Goal: Task Accomplishment & Management: Use online tool/utility

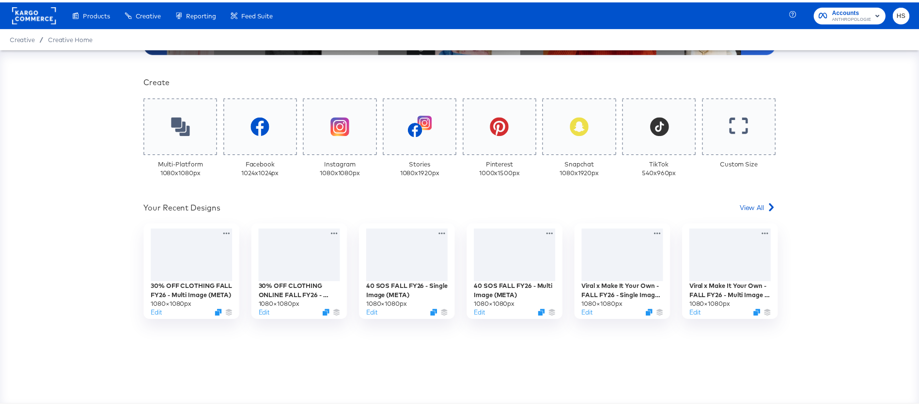
scroll to position [214, 0]
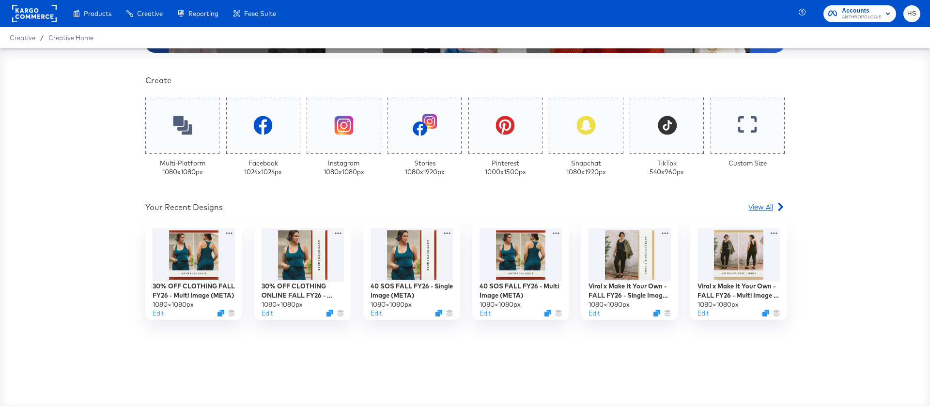
click at [761, 206] on span "View All" at bounding box center [761, 207] width 25 height 10
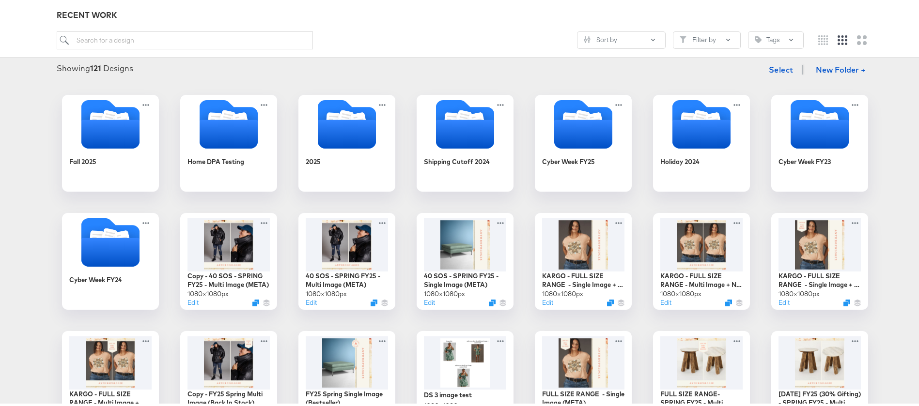
scroll to position [120, 0]
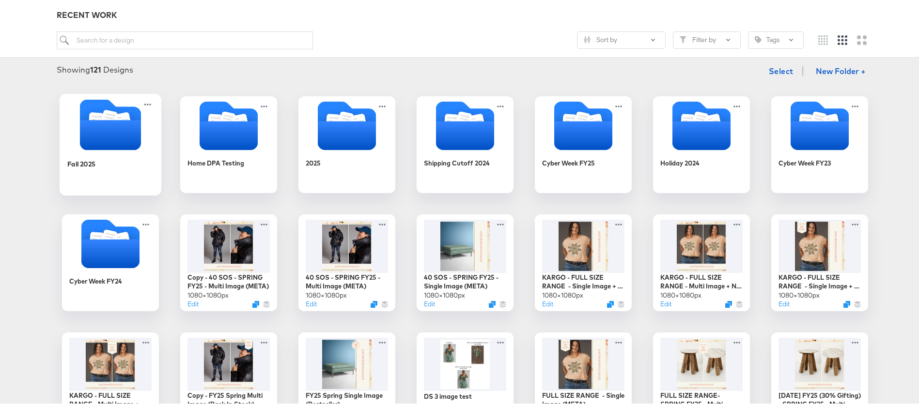
click at [127, 133] on icon "Folder" at bounding box center [110, 133] width 61 height 30
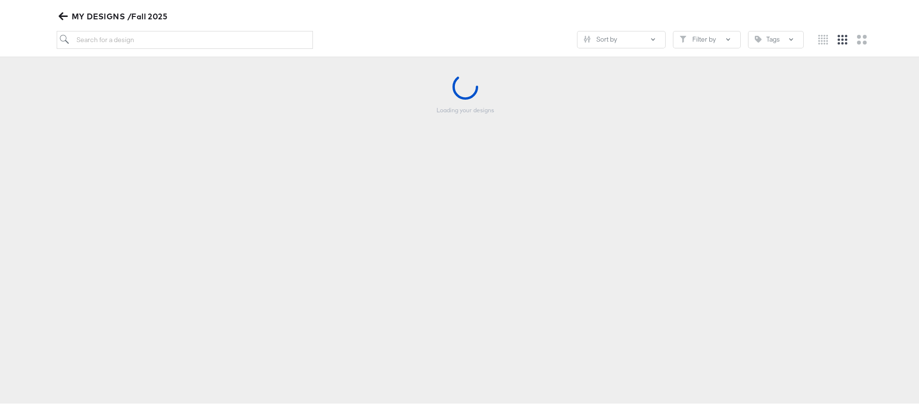
scroll to position [111, 0]
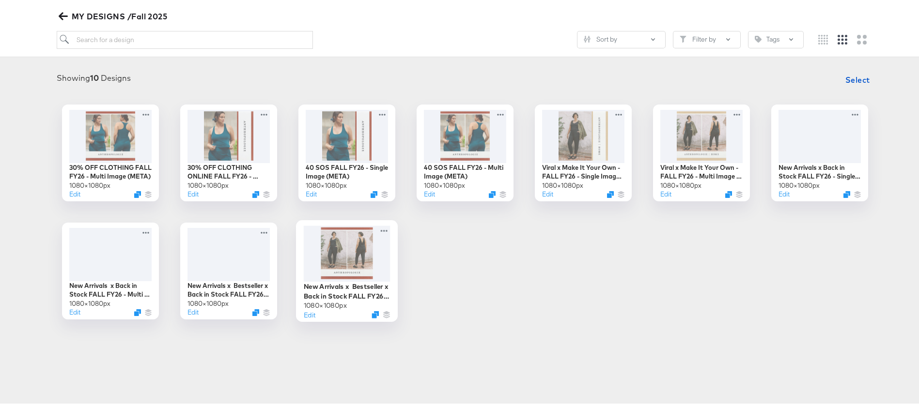
click at [344, 252] on div at bounding box center [347, 251] width 87 height 56
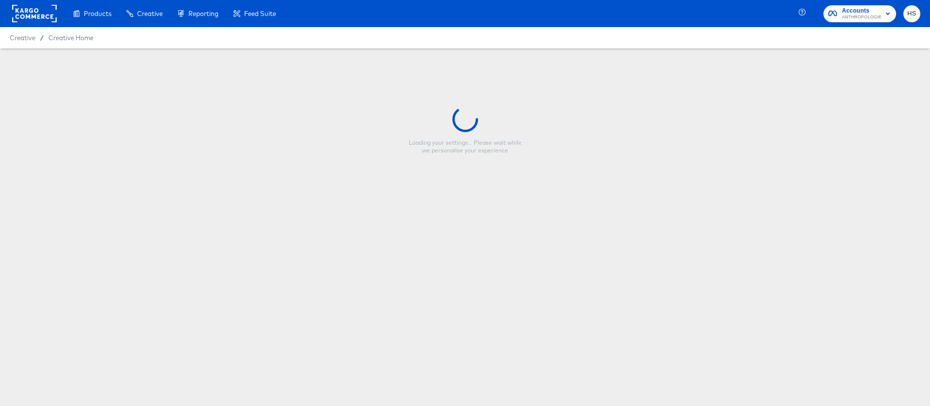
type input "New Arrivals x Bestseller x Back in Stock FALL FY26 - Multi Image (META)"
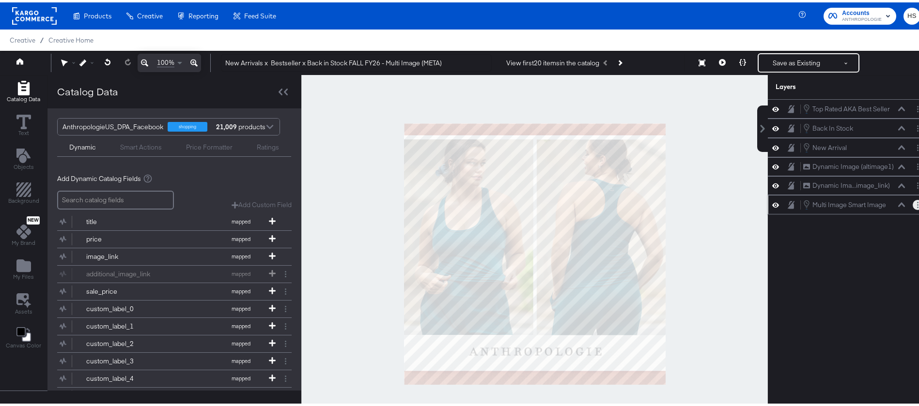
click at [913, 205] on button "Layer Options" at bounding box center [918, 203] width 10 height 10
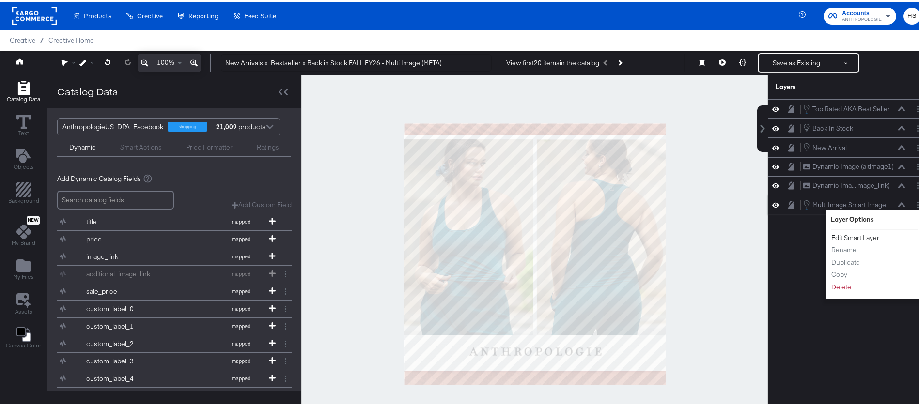
click at [834, 237] on button "Edit Smart Layer" at bounding box center [855, 236] width 49 height 10
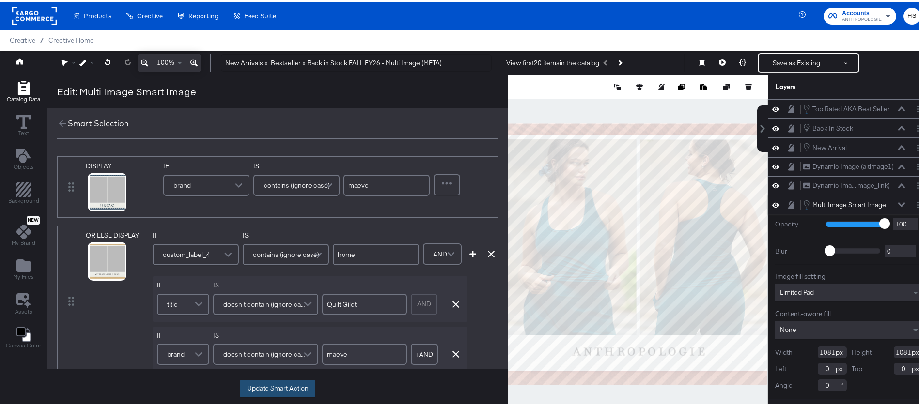
click at [255, 386] on button "Update Smart Action" at bounding box center [278, 386] width 76 height 17
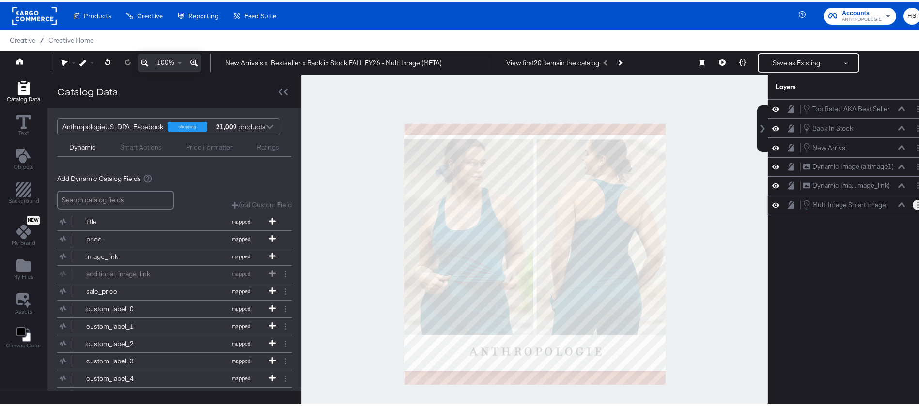
click at [913, 200] on button "Layer Options" at bounding box center [918, 203] width 10 height 10
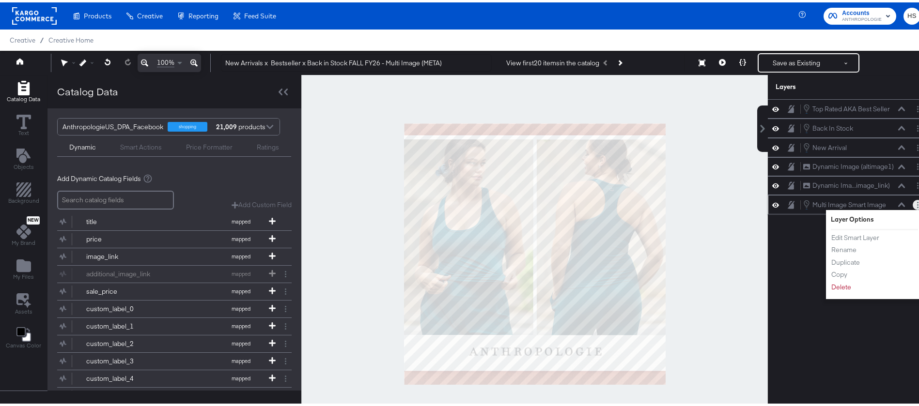
click at [772, 203] on icon at bounding box center [775, 203] width 7 height 8
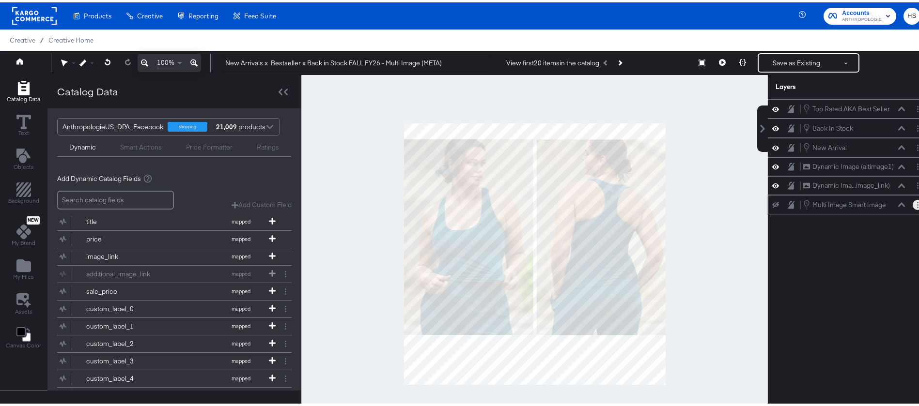
click at [772, 203] on icon at bounding box center [775, 203] width 7 height 6
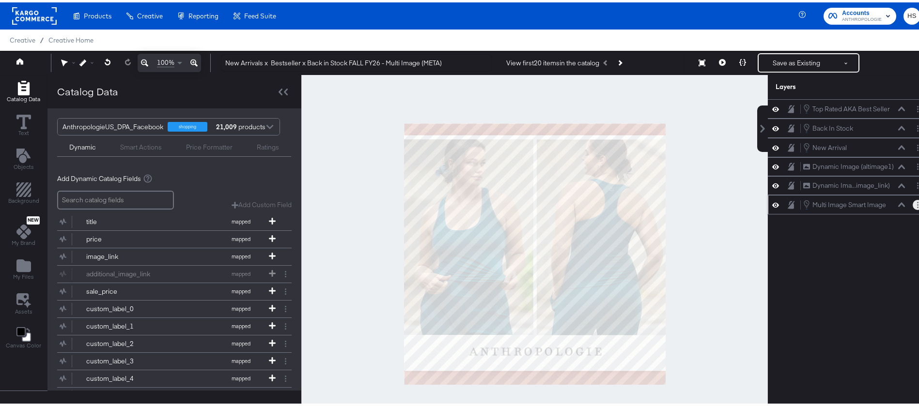
click at [772, 203] on icon at bounding box center [775, 203] width 7 height 8
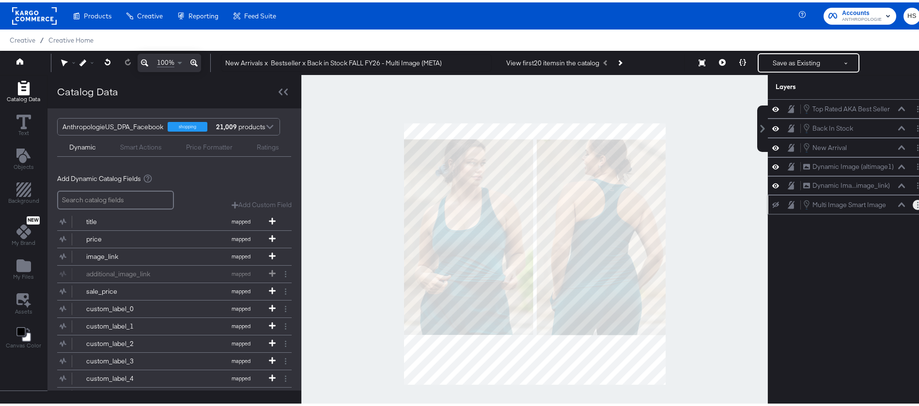
click at [772, 203] on icon at bounding box center [775, 203] width 7 height 6
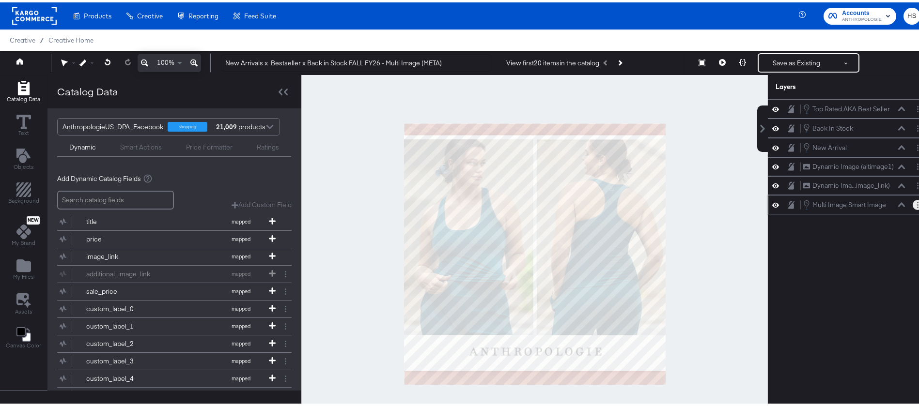
click at [913, 203] on button "Layer Options" at bounding box center [918, 203] width 10 height 10
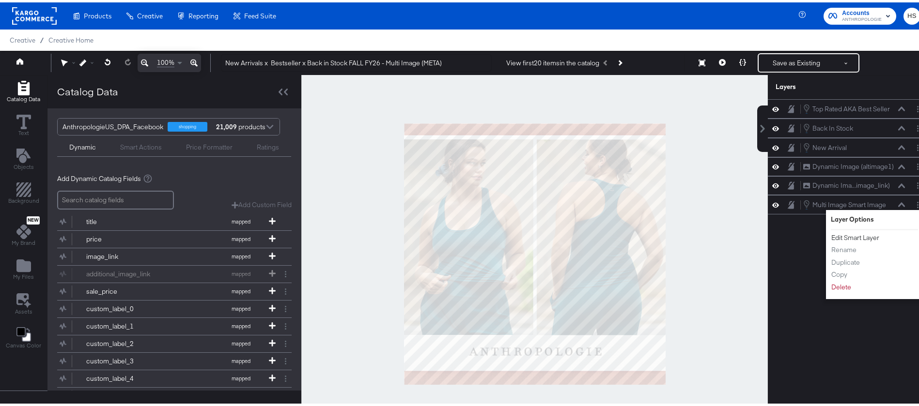
click at [849, 234] on button "Edit Smart Layer" at bounding box center [855, 236] width 49 height 10
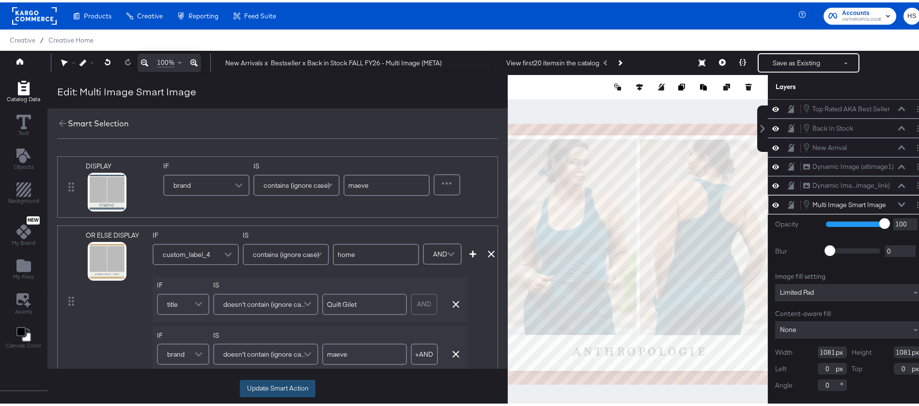
click at [278, 390] on button "Update Smart Action" at bounding box center [278, 386] width 76 height 17
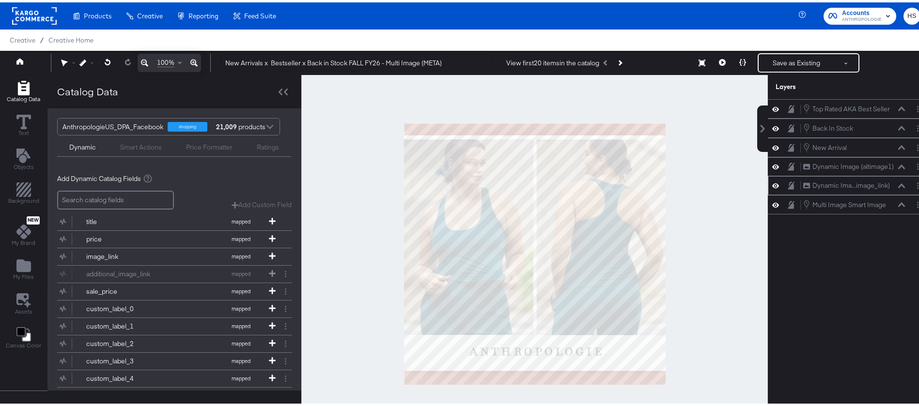
click at [772, 186] on icon at bounding box center [775, 183] width 7 height 8
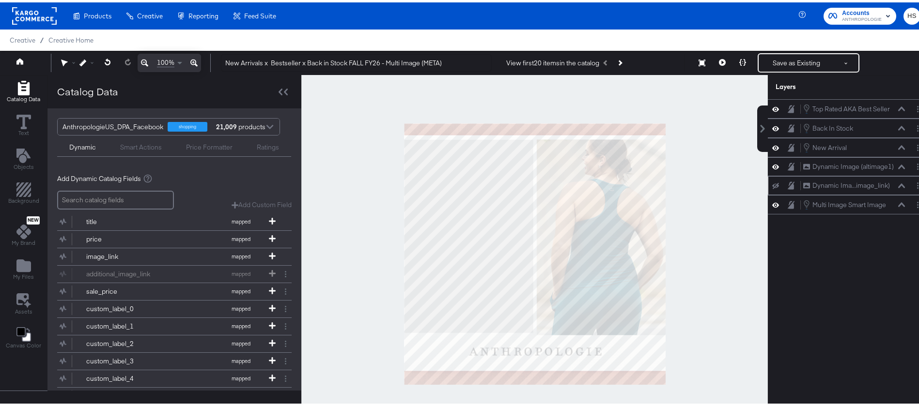
click at [772, 186] on icon at bounding box center [775, 184] width 7 height 6
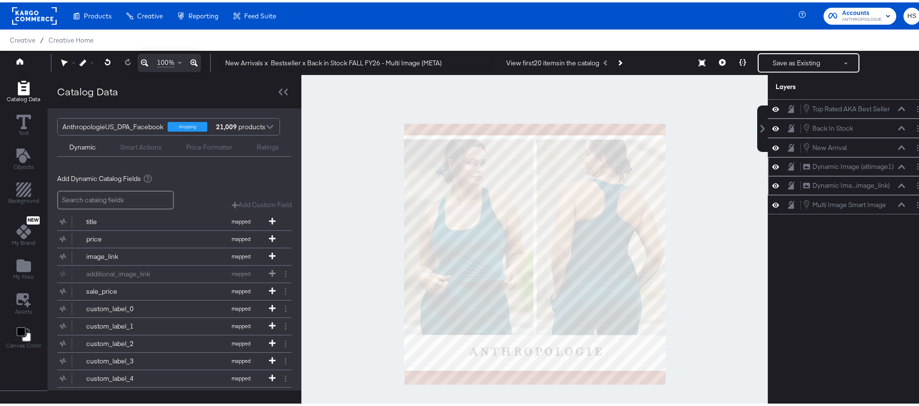
click at [772, 165] on icon at bounding box center [775, 164] width 7 height 8
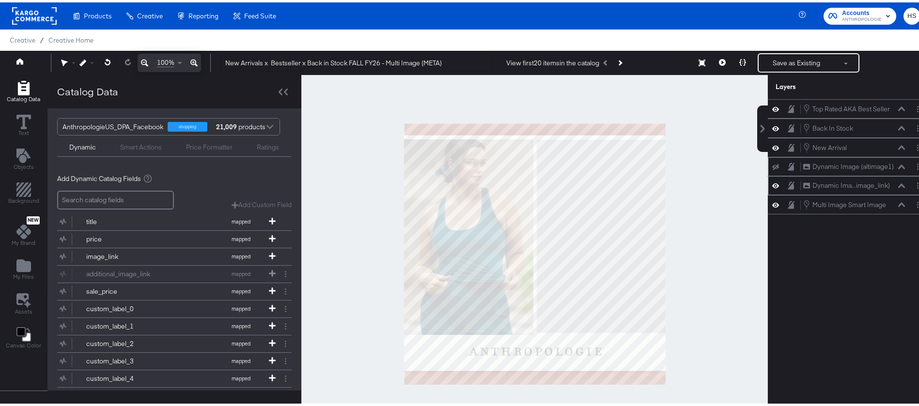
click at [772, 165] on icon at bounding box center [775, 165] width 7 height 6
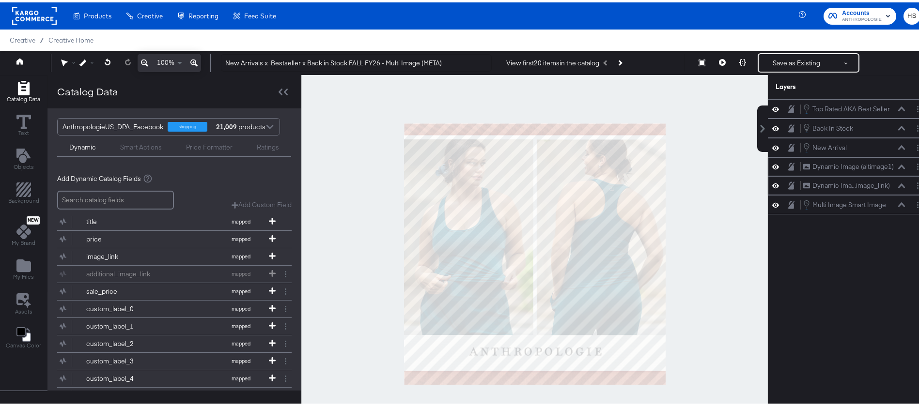
click at [772, 182] on button at bounding box center [776, 183] width 8 height 9
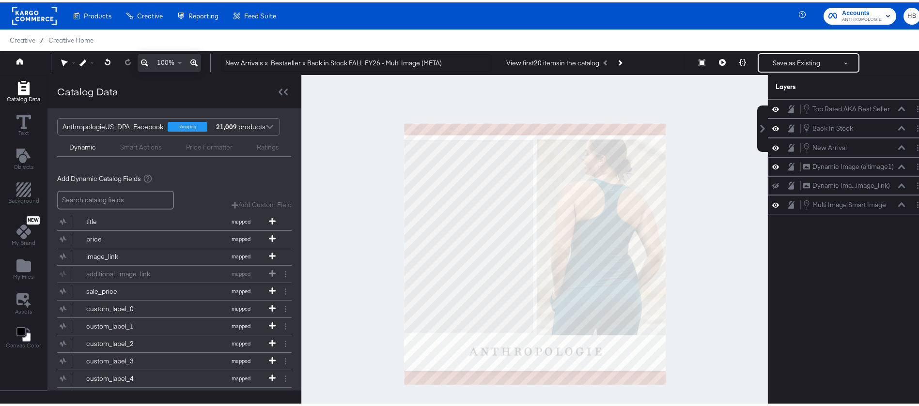
click at [772, 166] on icon at bounding box center [775, 164] width 7 height 5
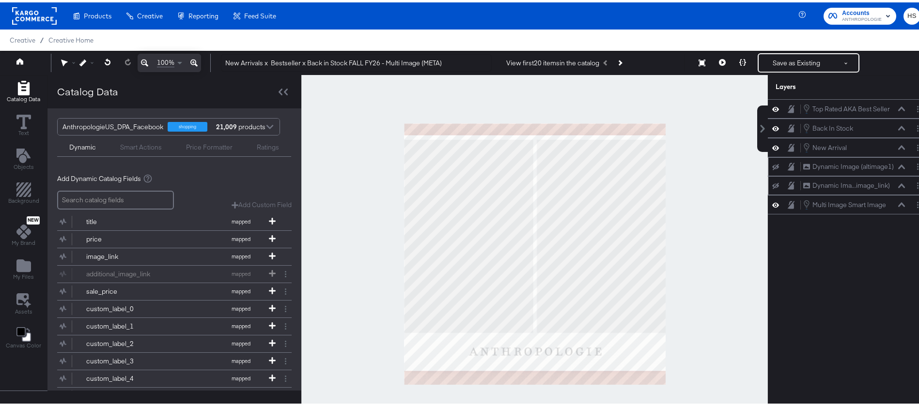
click at [772, 166] on icon at bounding box center [775, 165] width 7 height 6
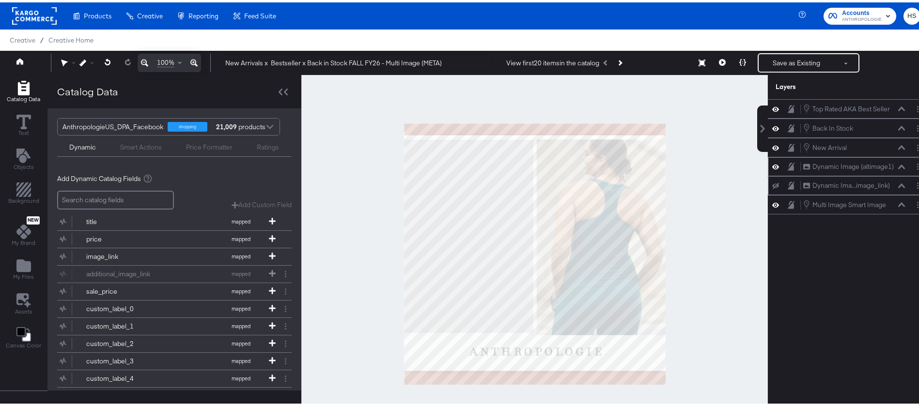
click at [772, 181] on icon at bounding box center [775, 184] width 7 height 6
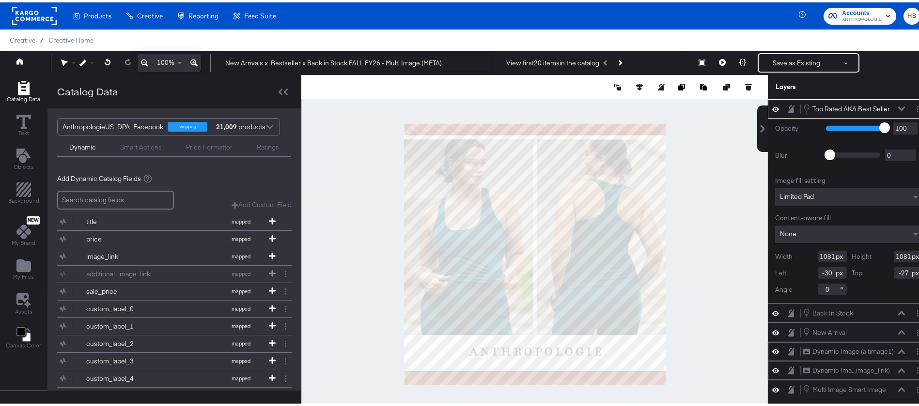
click at [890, 101] on div "Top Rated AKA Best Seller Top Rated AKA Best Seller" at bounding box center [854, 106] width 103 height 11
click at [898, 106] on icon at bounding box center [901, 106] width 7 height 5
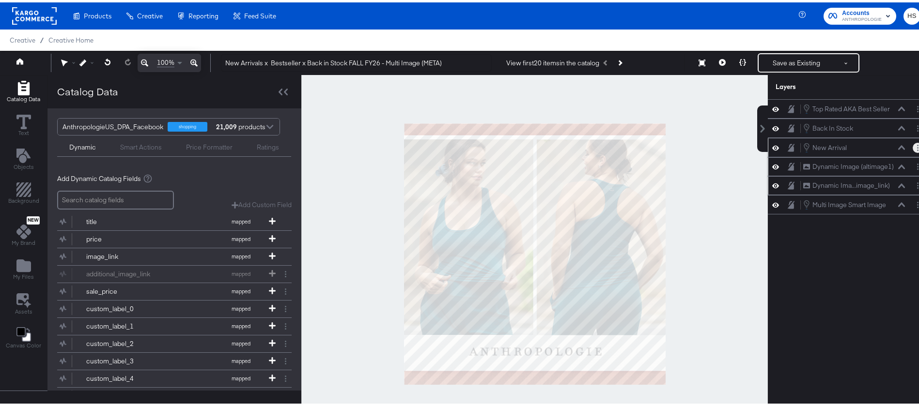
click at [913, 149] on button "Layer Options" at bounding box center [918, 146] width 10 height 10
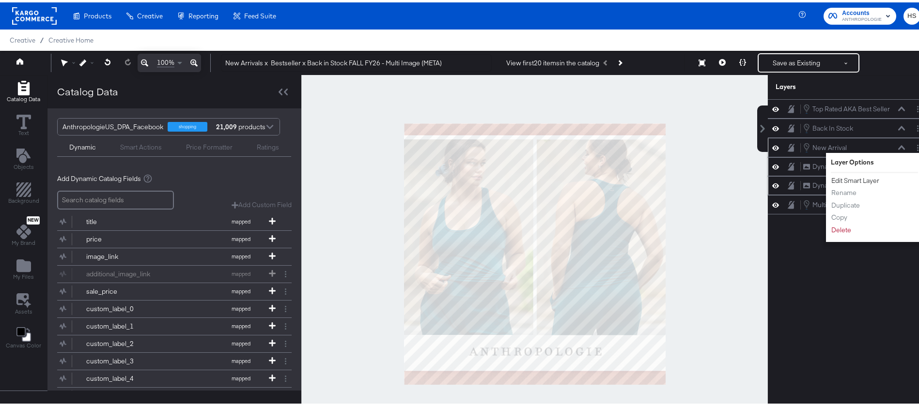
click at [859, 177] on button "Edit Smart Layer" at bounding box center [855, 178] width 49 height 10
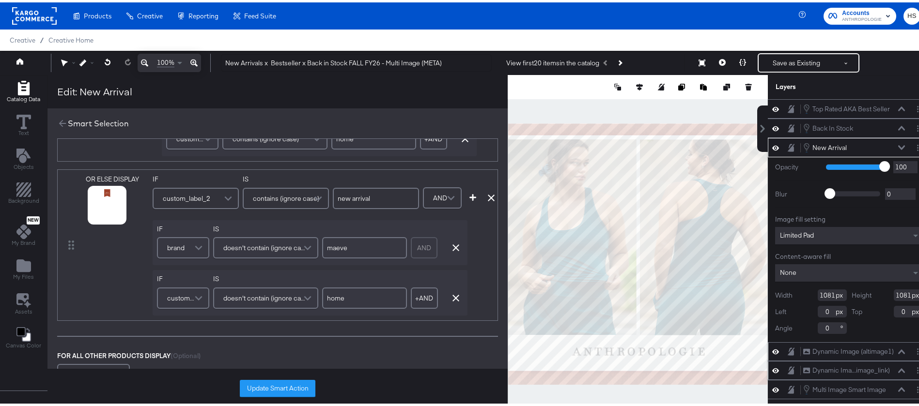
scroll to position [331, 0]
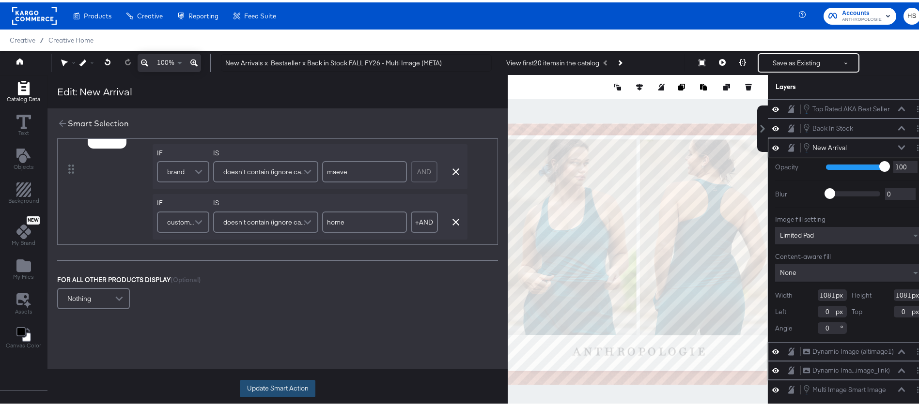
click at [258, 384] on button "Update Smart Action" at bounding box center [278, 386] width 76 height 17
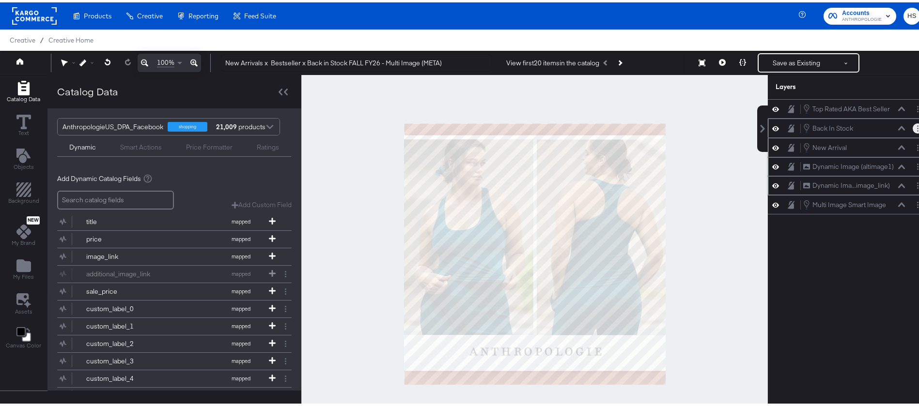
click at [917, 127] on icon "Layer Options" at bounding box center [917, 126] width 1 height 6
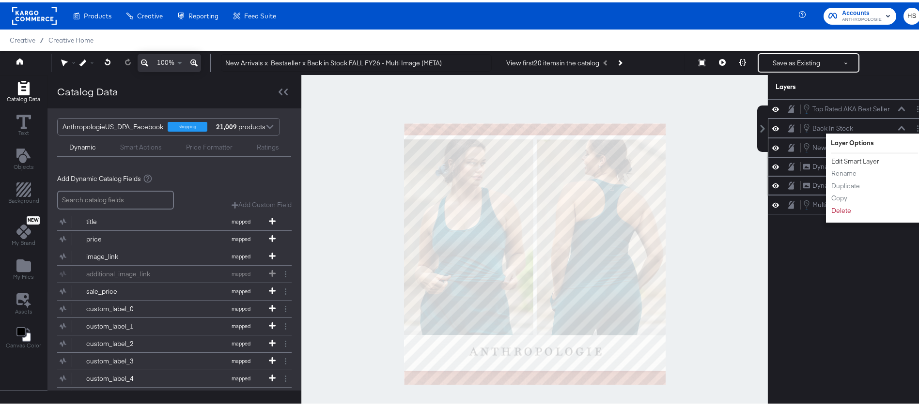
click at [863, 157] on button "Edit Smart Layer" at bounding box center [855, 159] width 49 height 10
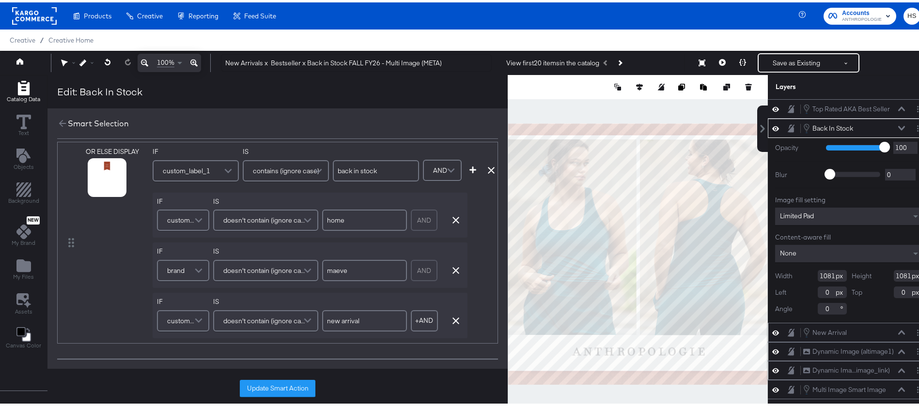
scroll to position [376, 0]
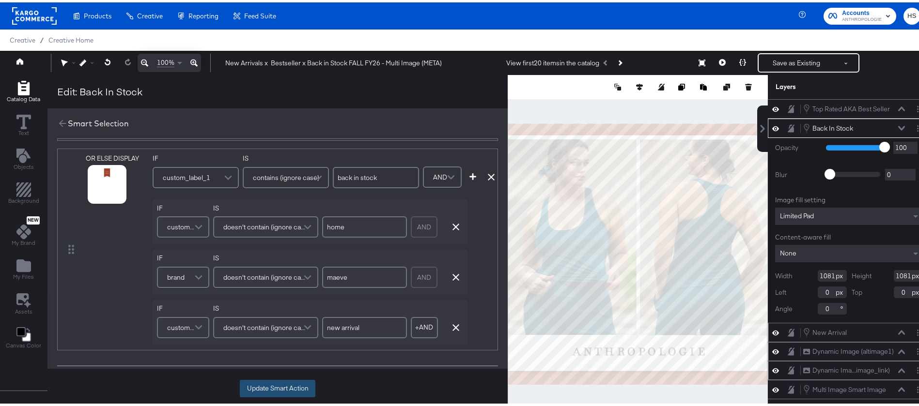
click at [270, 384] on button "Update Smart Action" at bounding box center [278, 386] width 76 height 17
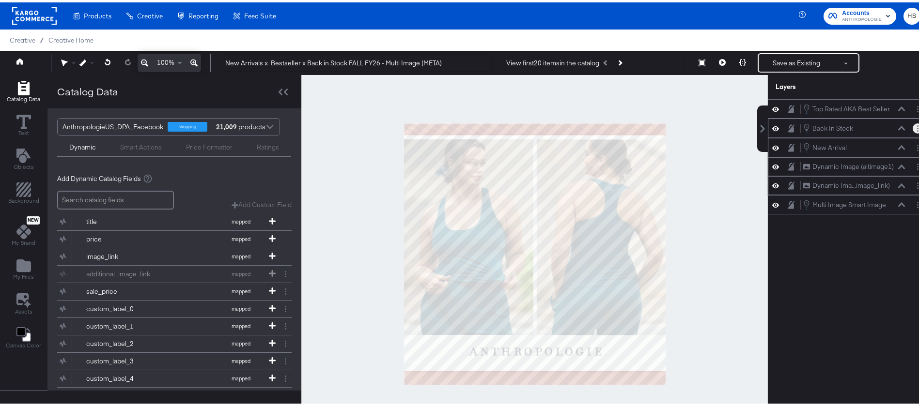
click at [913, 128] on button "Layer Options" at bounding box center [918, 126] width 10 height 10
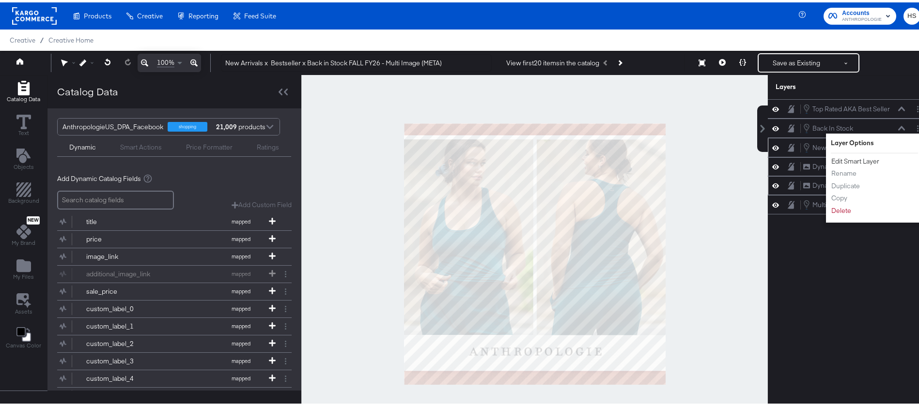
click at [831, 158] on button "Edit Smart Layer" at bounding box center [855, 159] width 49 height 10
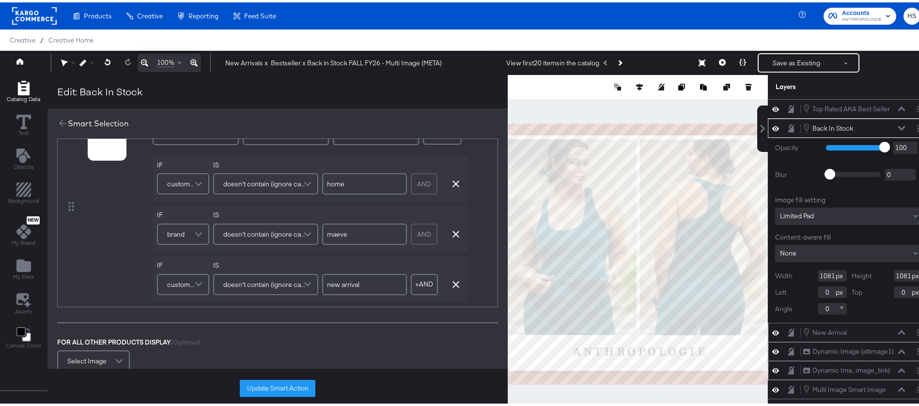
scroll to position [419, 0]
click at [267, 383] on button "Update Smart Action" at bounding box center [278, 386] width 76 height 17
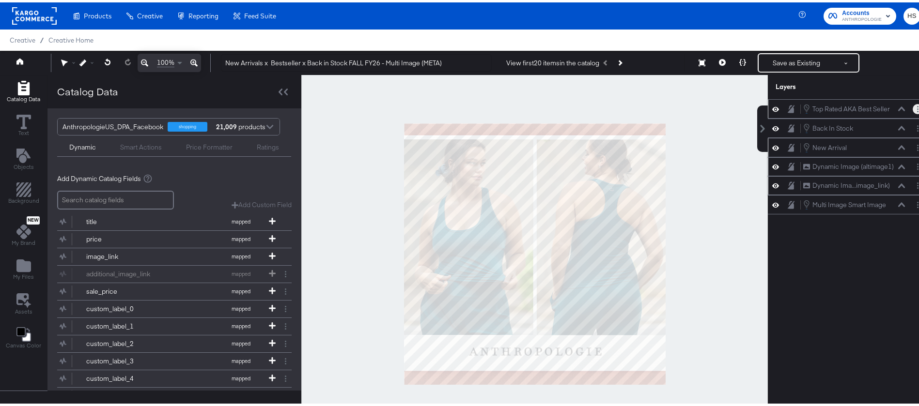
click at [913, 107] on button "Layer Options" at bounding box center [918, 107] width 10 height 10
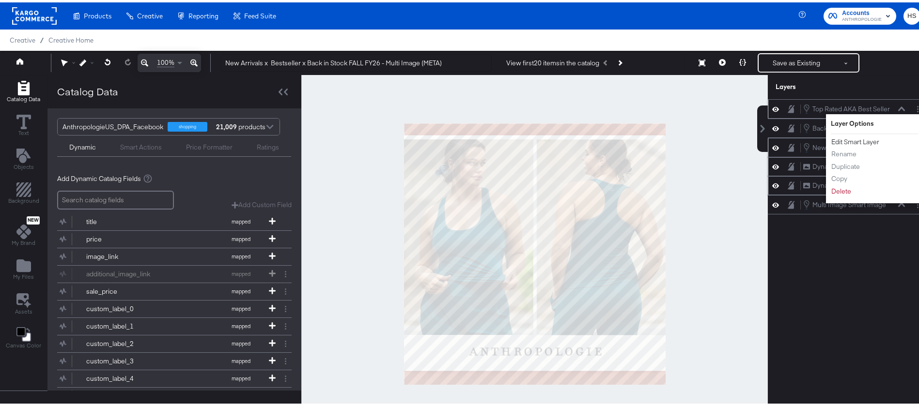
click at [833, 140] on button "Edit Smart Layer" at bounding box center [855, 140] width 49 height 10
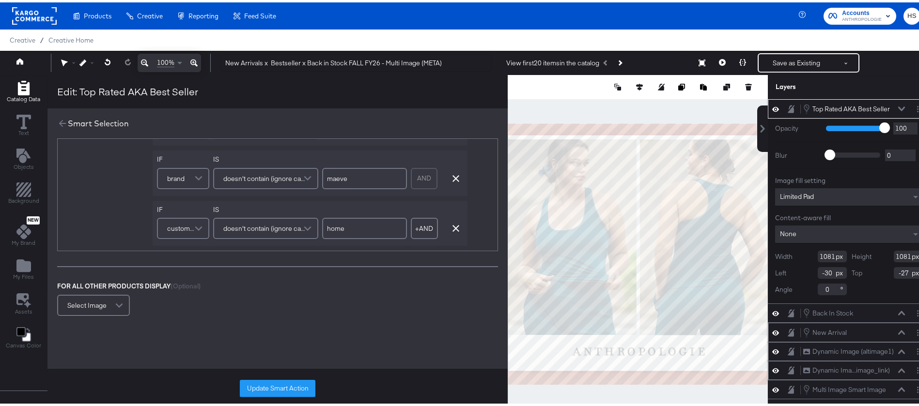
scroll to position [627, 0]
click at [265, 389] on button "Update Smart Action" at bounding box center [278, 386] width 76 height 17
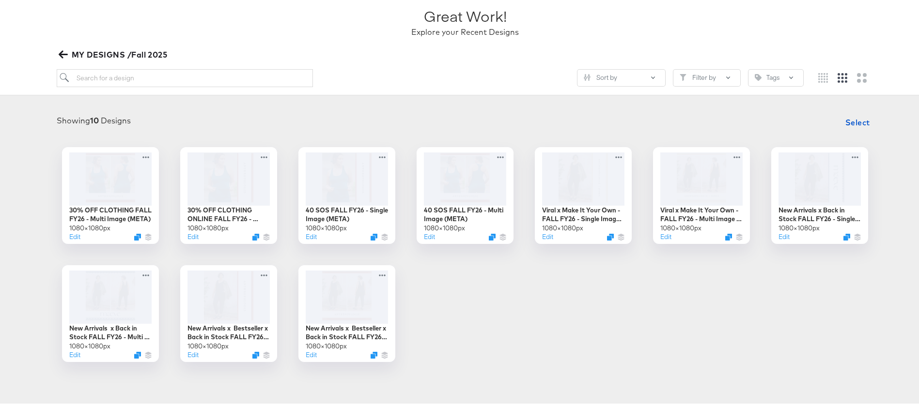
scroll to position [69, 0]
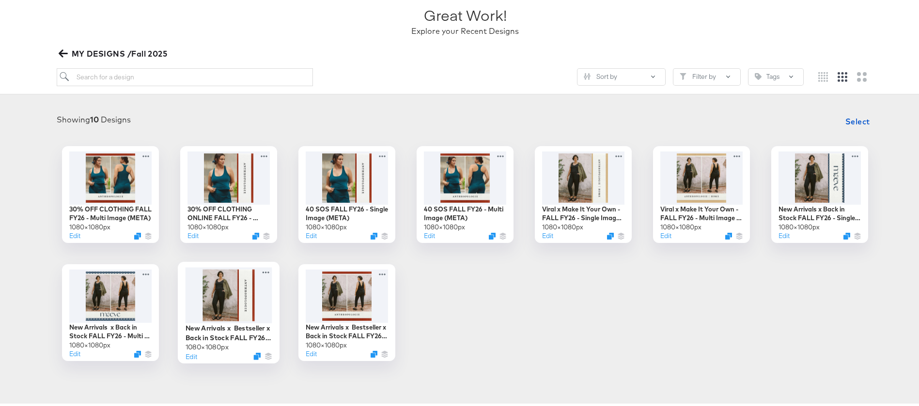
click at [218, 281] on div at bounding box center [229, 293] width 87 height 56
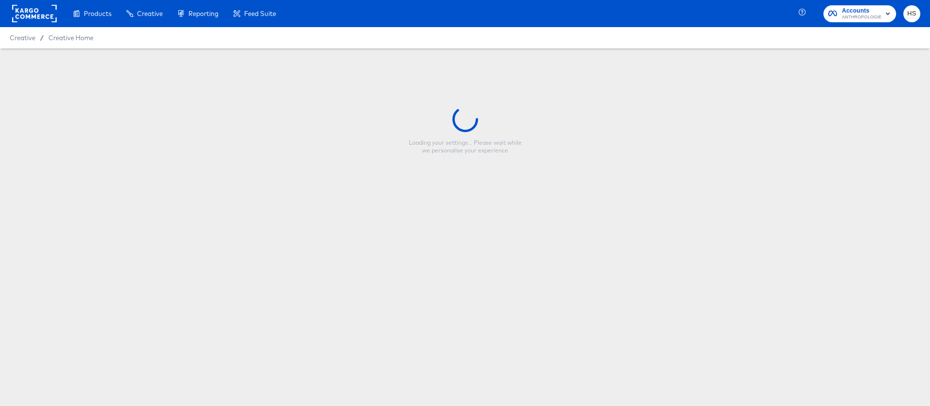
type input "New Arrivals x Bestseller x Back in Stock FALL FY26 - Single Image (META)"
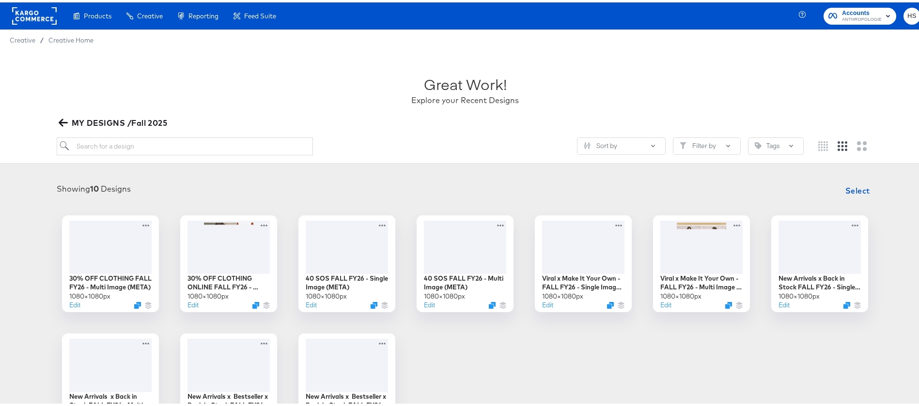
scroll to position [113, 0]
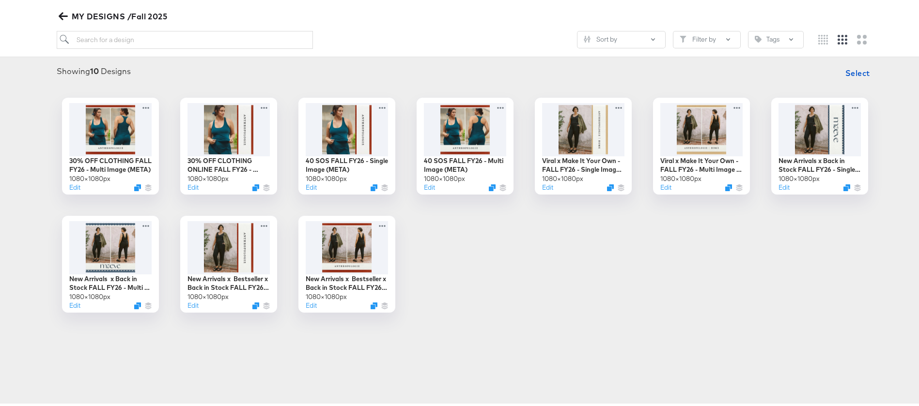
scroll to position [58, 0]
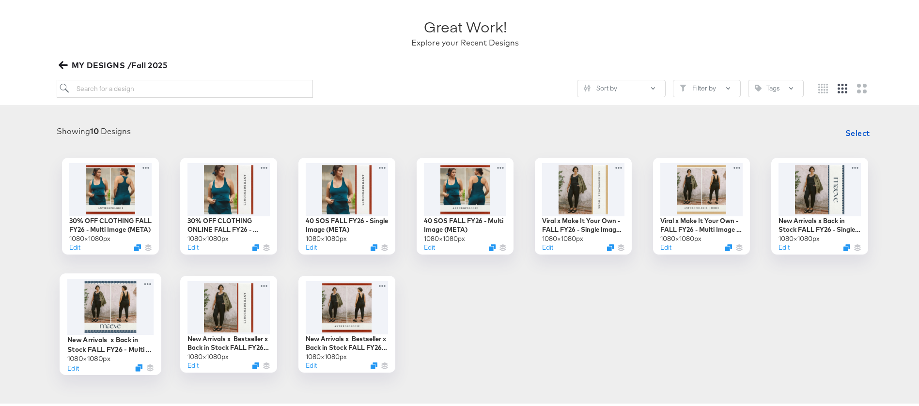
click at [108, 323] on div at bounding box center [110, 305] width 87 height 56
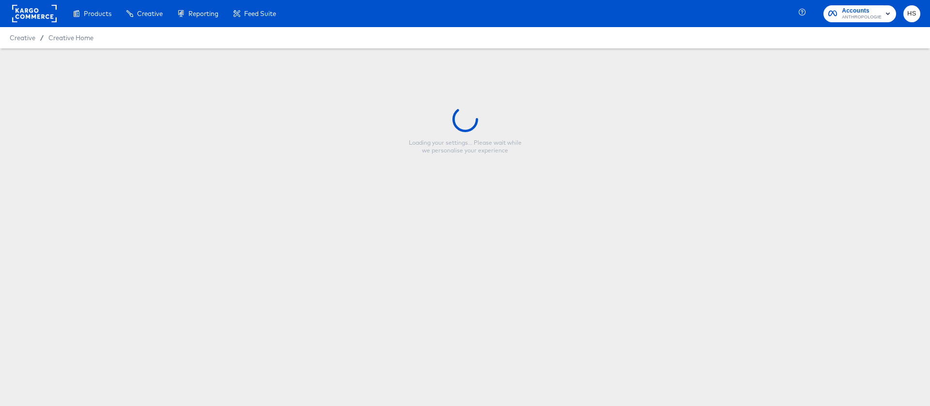
type input "New Arrivals x Back in Stock FALL FY26 - Multi Image (META)"
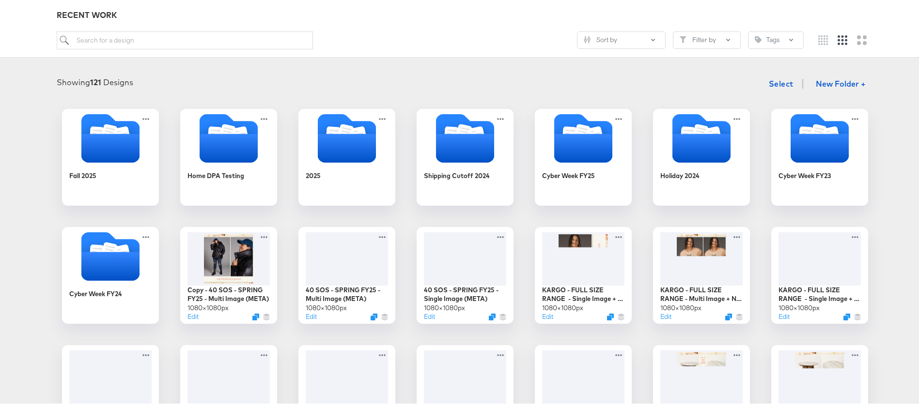
scroll to position [109, 0]
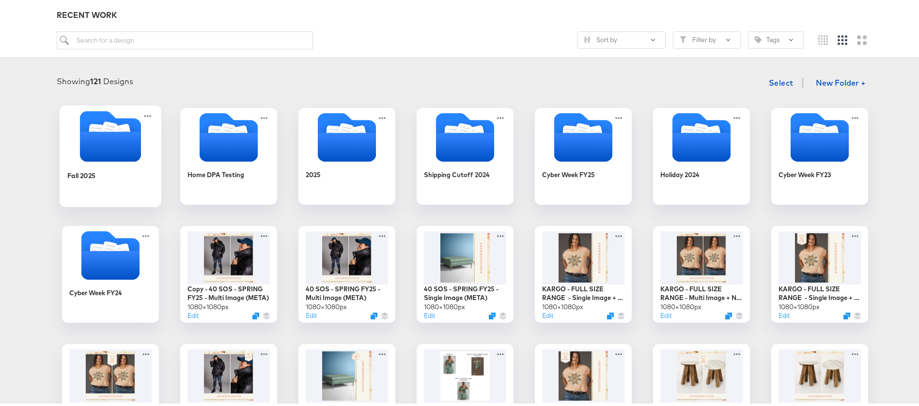
click at [70, 154] on icon "Folder" at bounding box center [111, 134] width 102 height 51
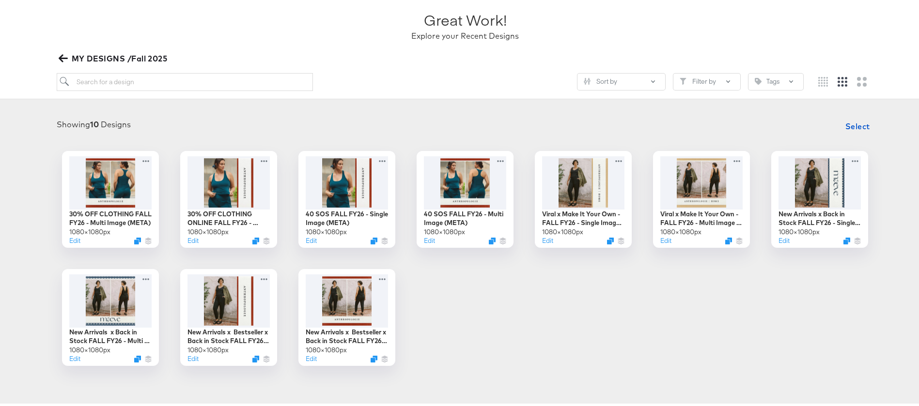
scroll to position [63, 0]
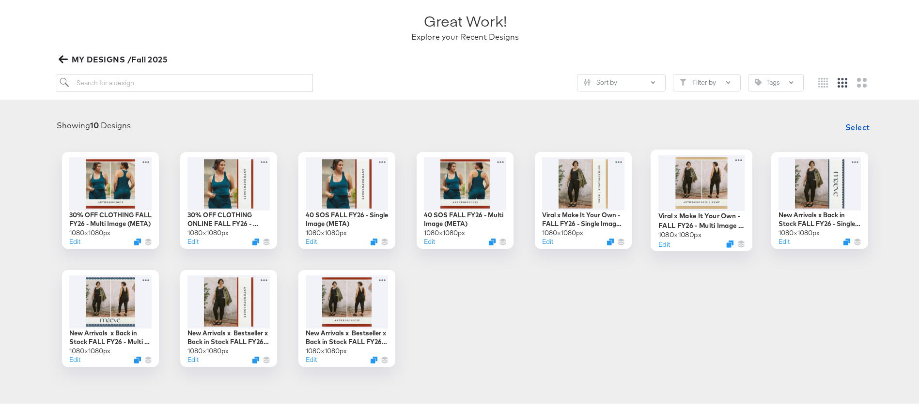
click at [685, 175] on div at bounding box center [701, 181] width 87 height 56
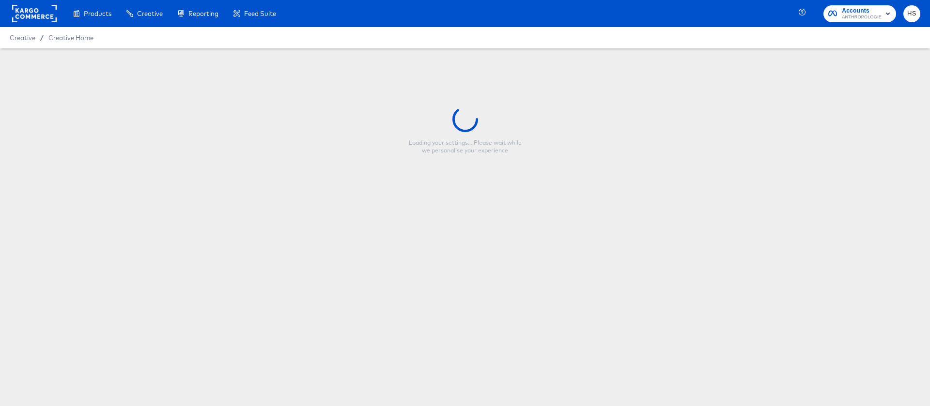
type input "Viral x Make It Your Own - FALL FY26 - Multi Image (META)"
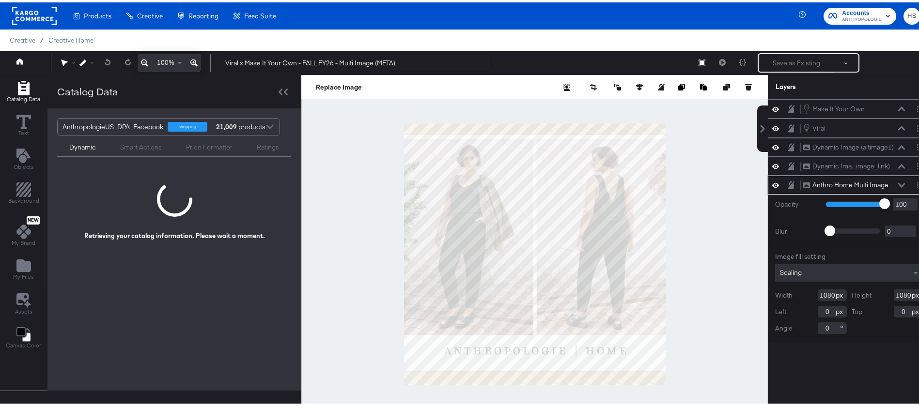
click at [772, 182] on icon at bounding box center [775, 183] width 7 height 8
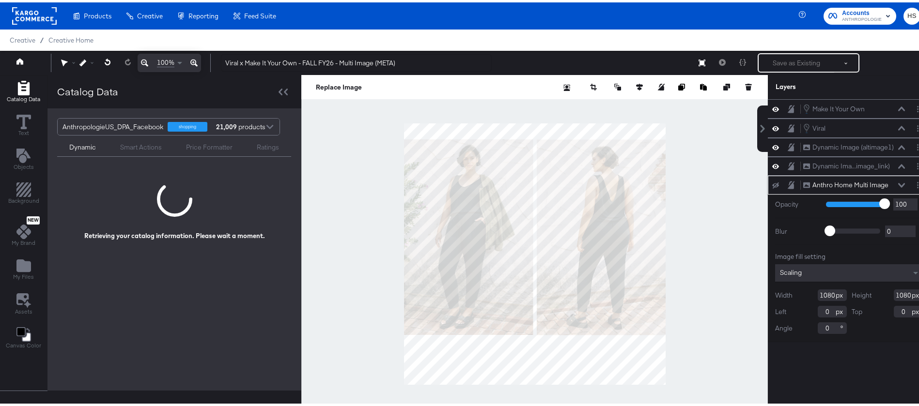
click at [772, 184] on icon at bounding box center [775, 183] width 7 height 6
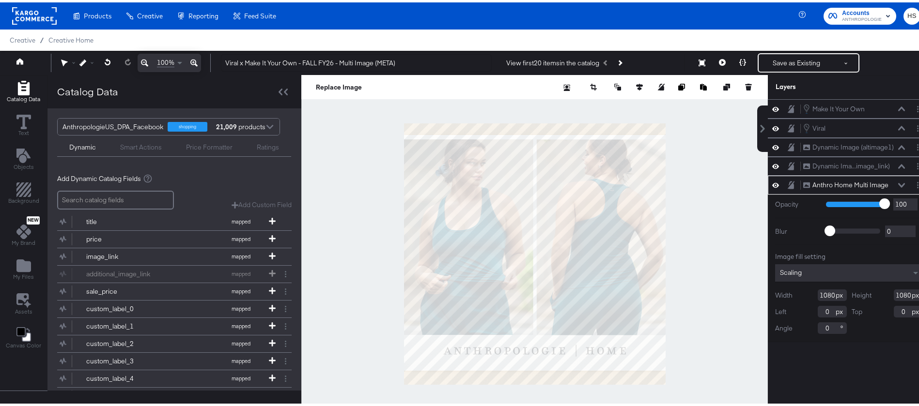
click at [896, 182] on div "Anthro Home Multi Image Anthro Home Multi Image" at bounding box center [857, 183] width 108 height 10
click at [898, 182] on icon at bounding box center [901, 183] width 7 height 4
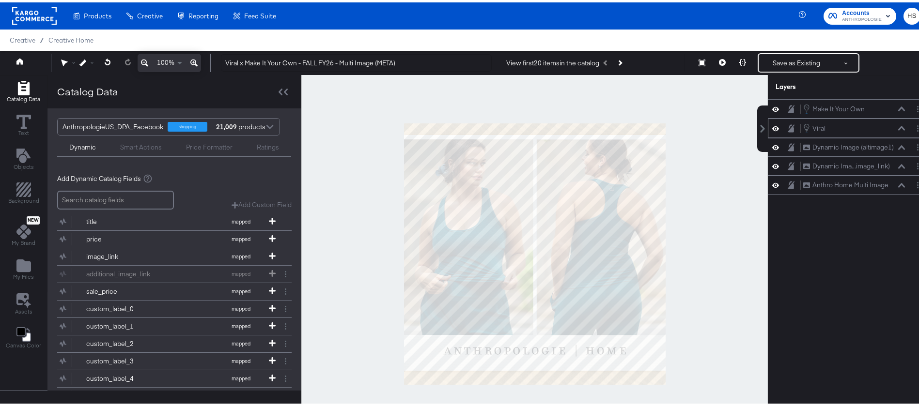
click at [898, 127] on icon at bounding box center [901, 126] width 7 height 5
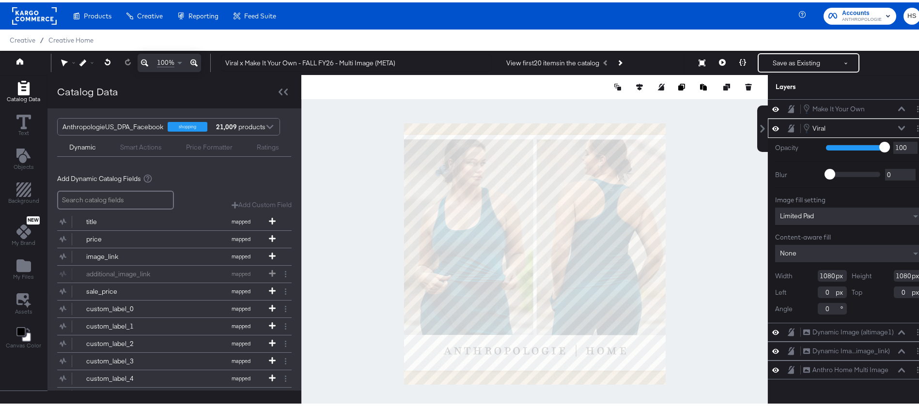
click at [898, 127] on icon at bounding box center [901, 126] width 7 height 4
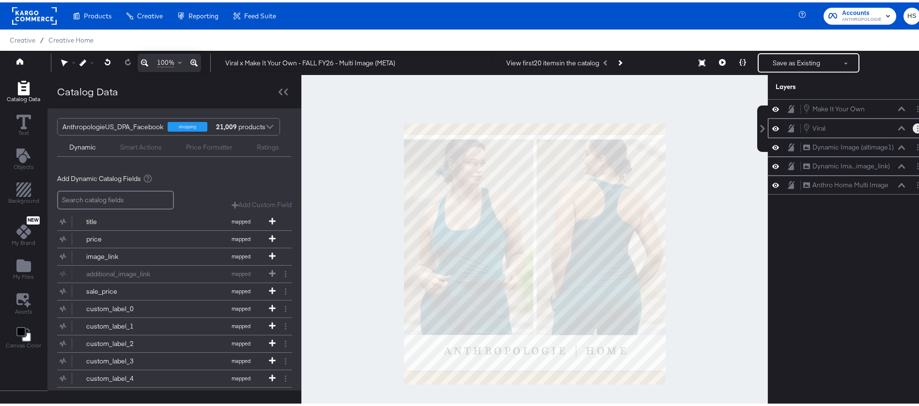
click at [913, 125] on button "Layer Options" at bounding box center [918, 126] width 10 height 10
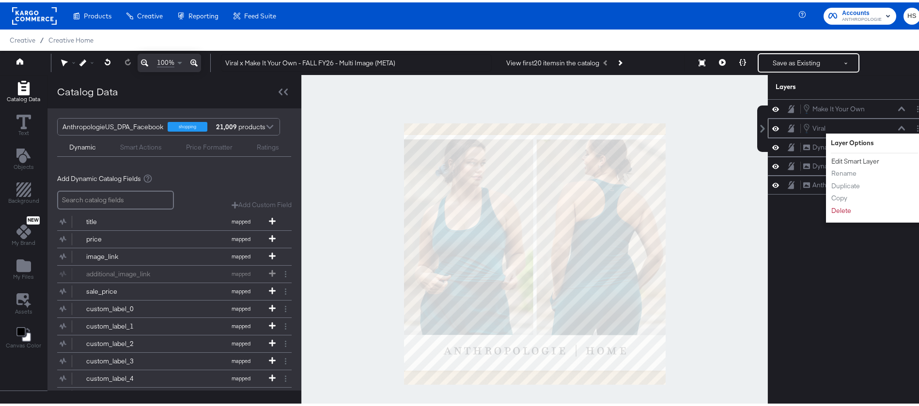
click at [847, 159] on button "Edit Smart Layer" at bounding box center [855, 159] width 49 height 10
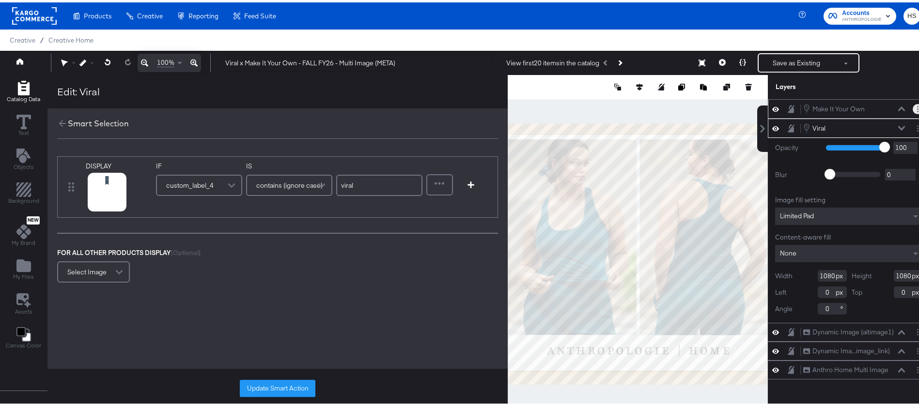
click at [913, 107] on button "Layer Options" at bounding box center [918, 107] width 10 height 10
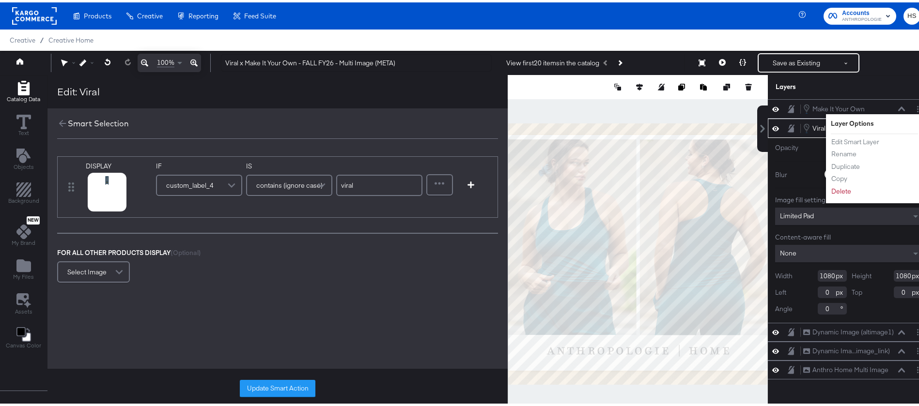
click at [275, 384] on button "Update Smart Action" at bounding box center [278, 386] width 76 height 17
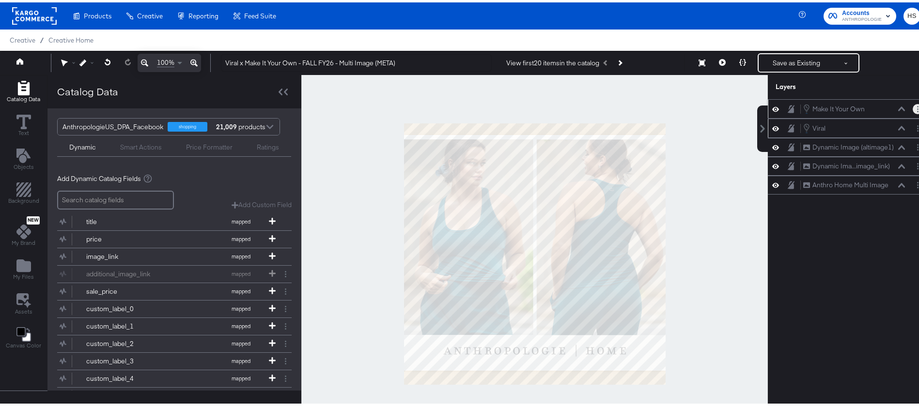
click at [913, 109] on button "Layer Options" at bounding box center [918, 107] width 10 height 10
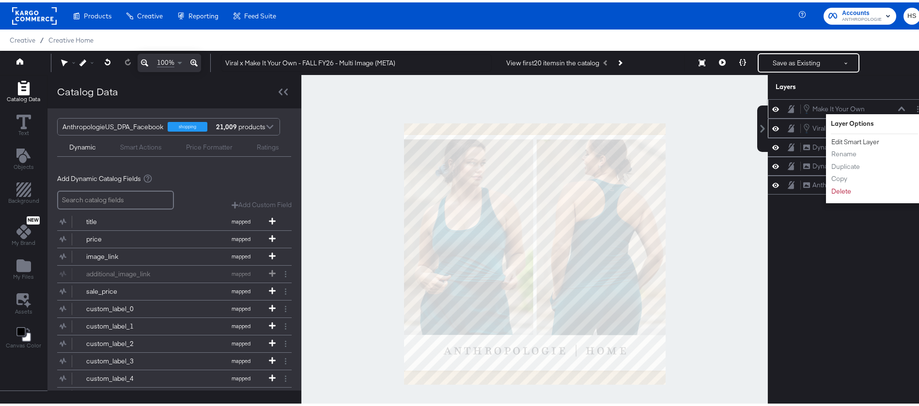
click at [853, 141] on button "Edit Smart Layer" at bounding box center [855, 140] width 49 height 10
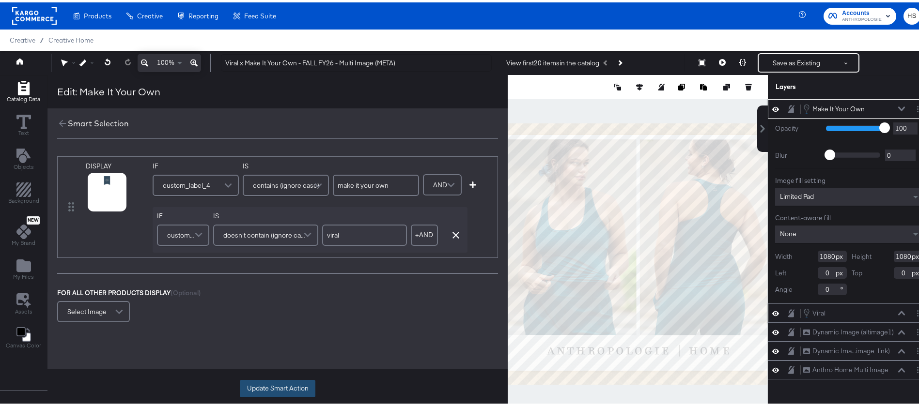
click at [267, 383] on button "Update Smart Action" at bounding box center [278, 386] width 76 height 17
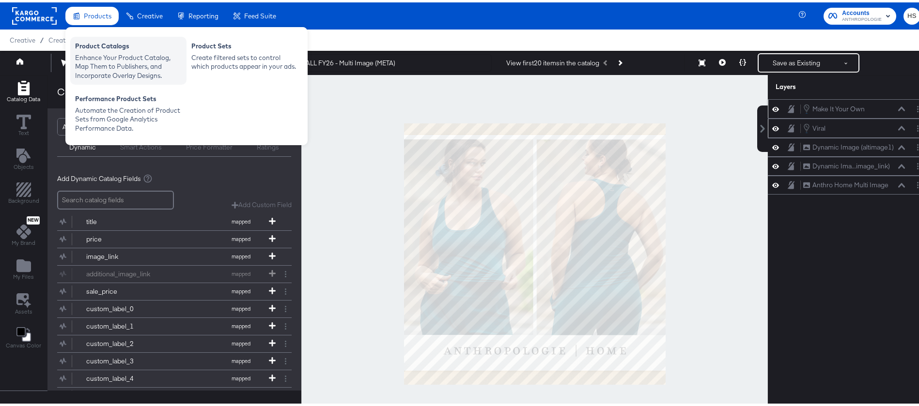
click at [120, 58] on div "Enhance Your Product Catalog, Map Them to Publishers, and Incorporate Overlay D…" at bounding box center [128, 64] width 107 height 27
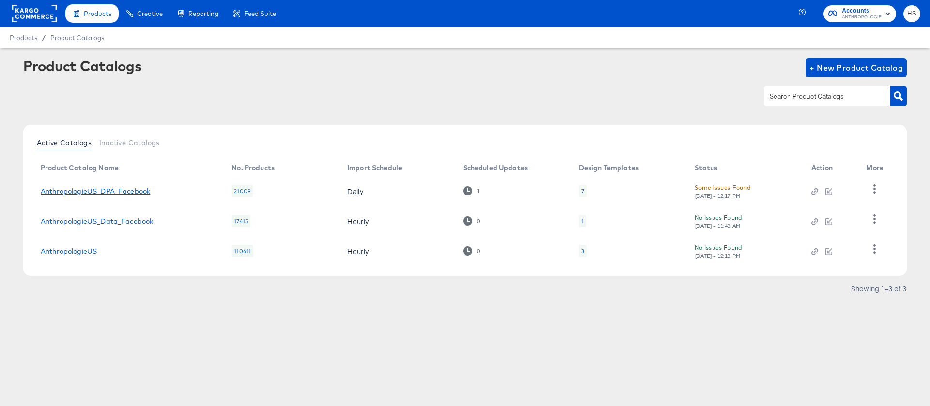
click at [98, 193] on link "AnthropologieUS_DPA_Facebook" at bounding box center [95, 192] width 109 height 8
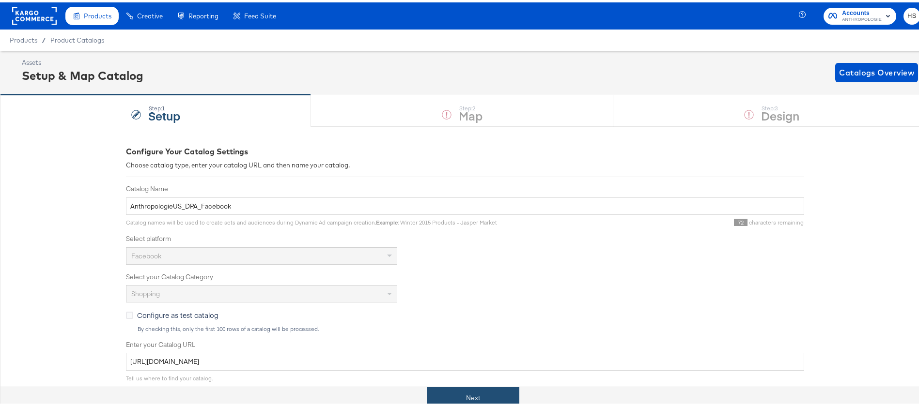
click at [465, 391] on button "Next" at bounding box center [473, 396] width 93 height 22
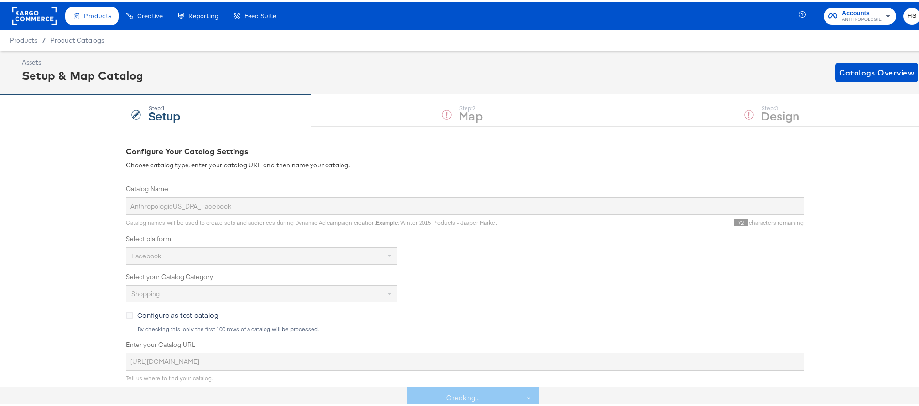
click at [653, 331] on div "Catalog Name AnthropologieUS_DPA_Facebook Catalog names will be used to create …" at bounding box center [465, 307] width 678 height 251
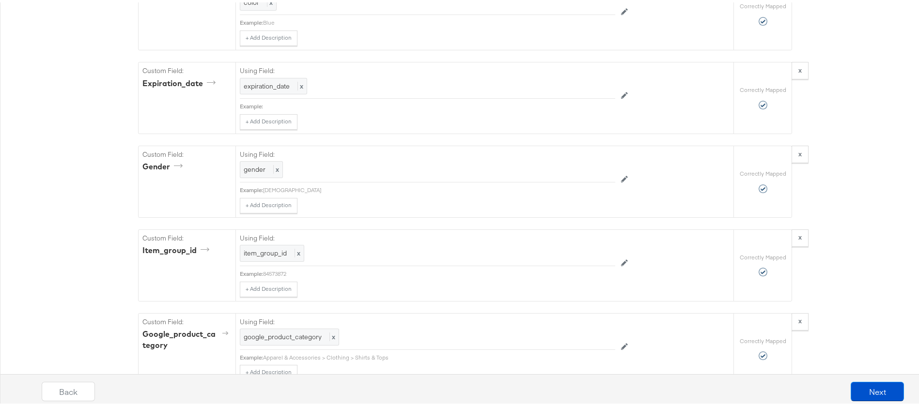
scroll to position [1253, 0]
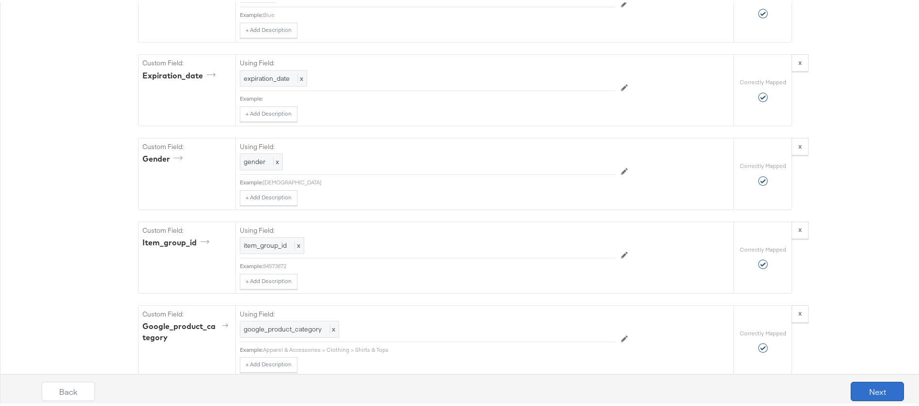
click at [851, 393] on button "Next" at bounding box center [877, 389] width 53 height 19
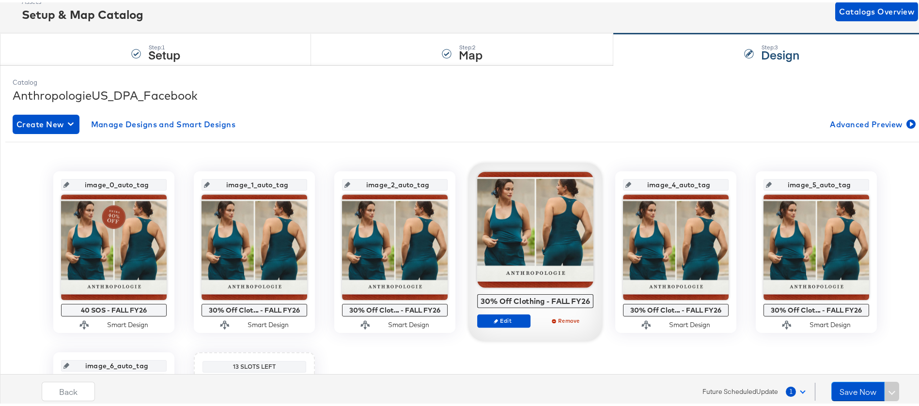
scroll to position [0, 0]
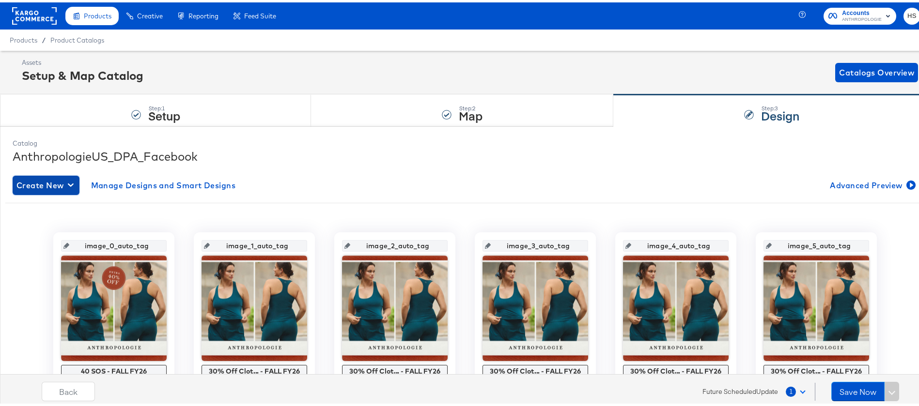
click at [68, 183] on icon "button" at bounding box center [71, 182] width 6 height 9
click at [71, 221] on div "Create New Smart Design" at bounding box center [64, 223] width 92 height 8
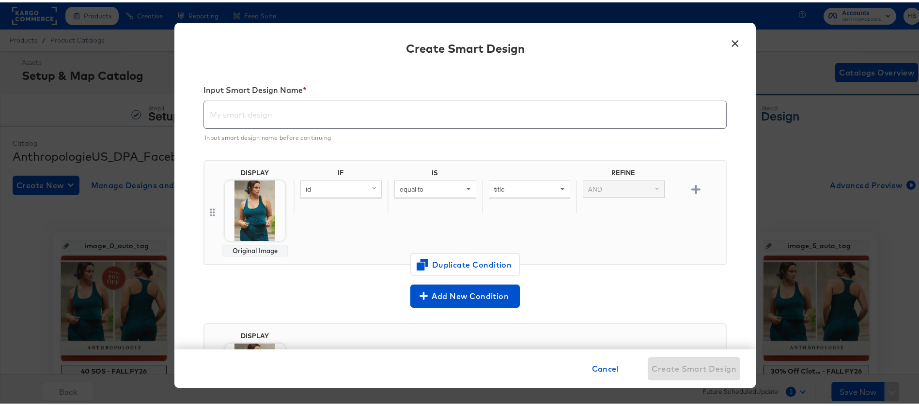
click at [241, 120] on input "text" at bounding box center [465, 108] width 522 height 27
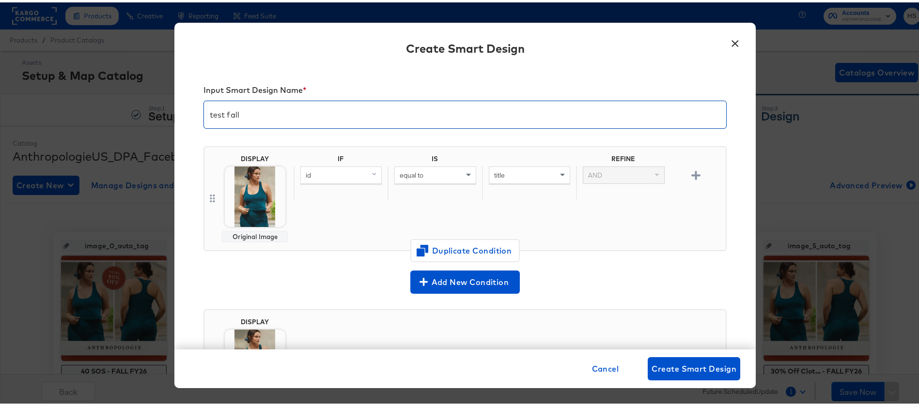
type input "test fall"
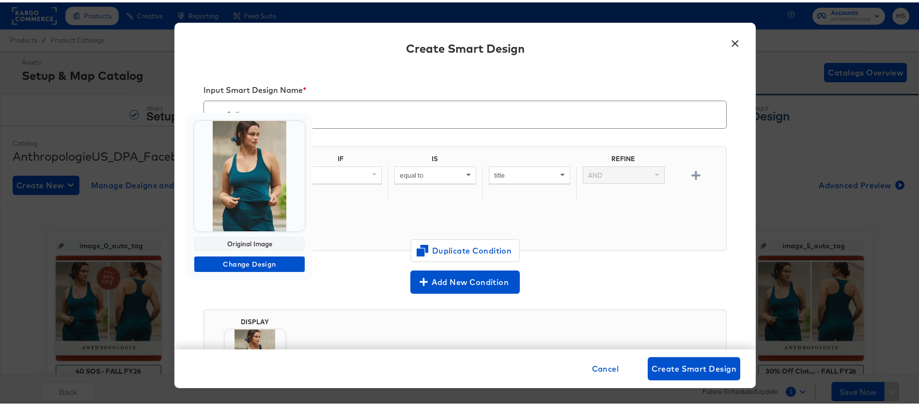
click at [252, 189] on img at bounding box center [249, 174] width 110 height 110
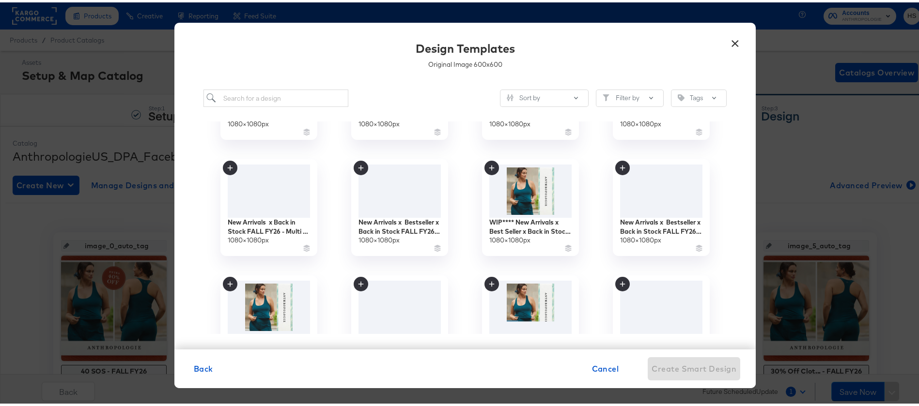
scroll to position [144, 0]
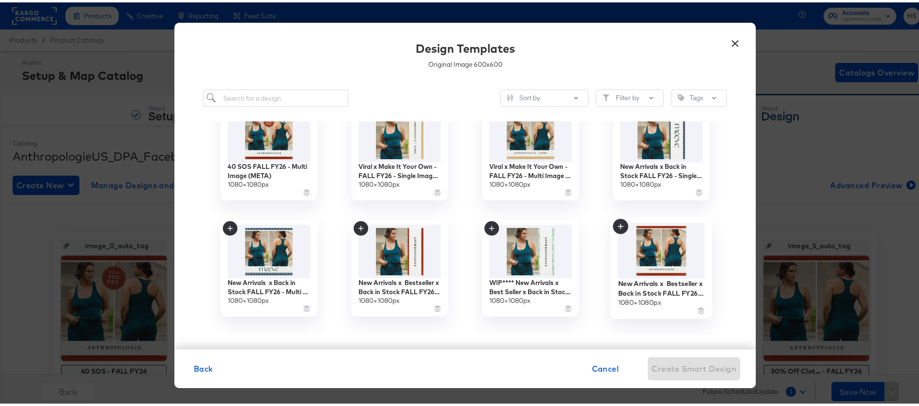
click at [645, 245] on img at bounding box center [661, 249] width 87 height 56
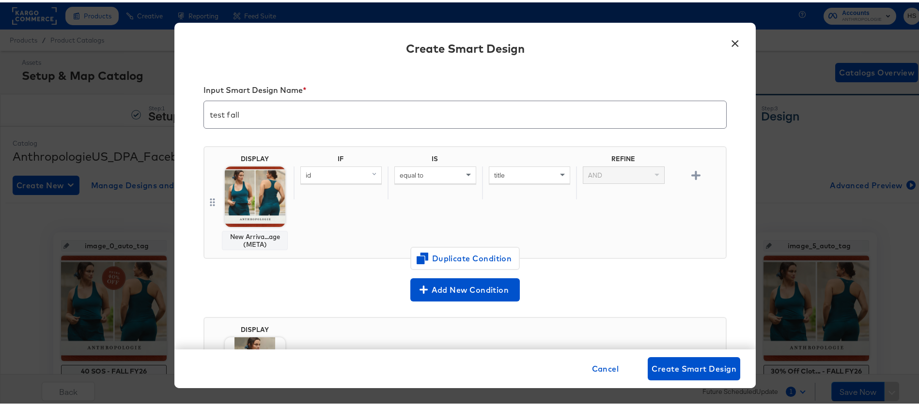
click at [328, 175] on div "id" at bounding box center [341, 173] width 80 height 16
click at [351, 188] on input "search" at bounding box center [359, 191] width 119 height 18
type input "add"
click at [342, 235] on button "additional_image_link mapped" at bounding box center [357, 240] width 114 height 16
click at [422, 172] on div "equal to" at bounding box center [435, 173] width 80 height 16
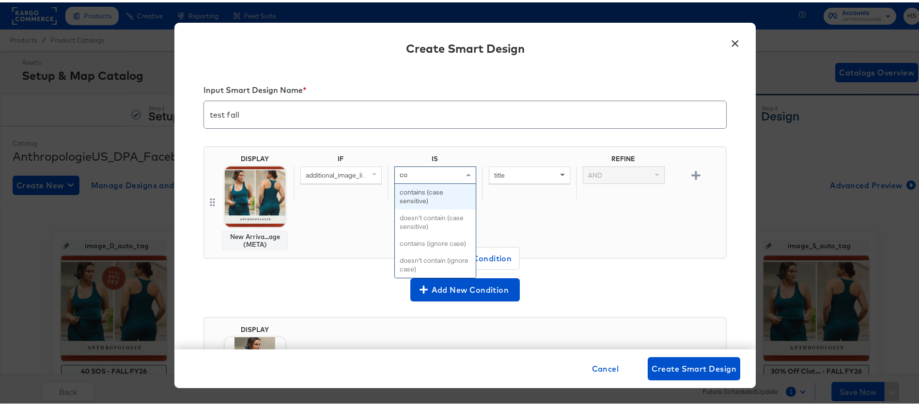
type input "con"
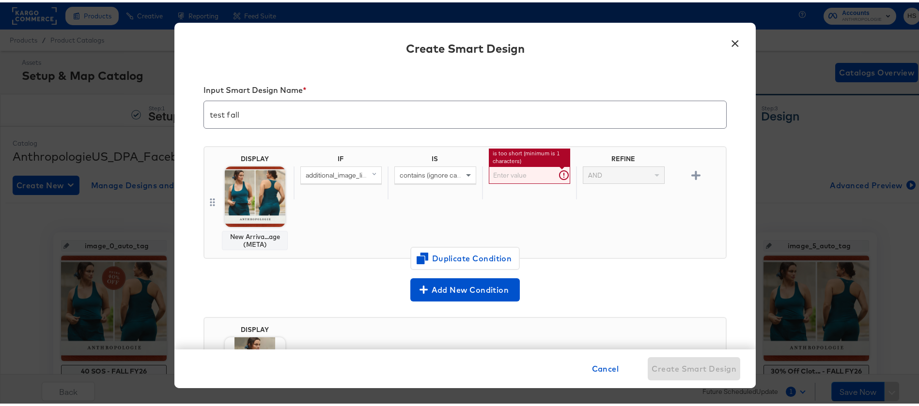
click at [504, 174] on input "text" at bounding box center [529, 173] width 81 height 18
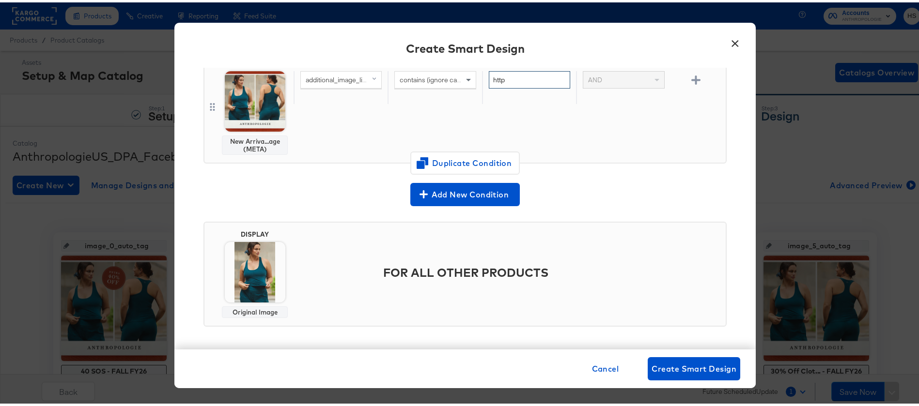
scroll to position [98, 0]
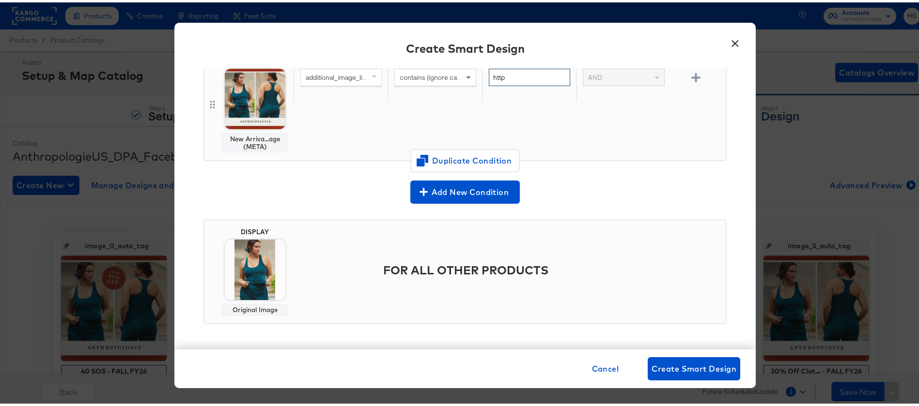
type input "http"
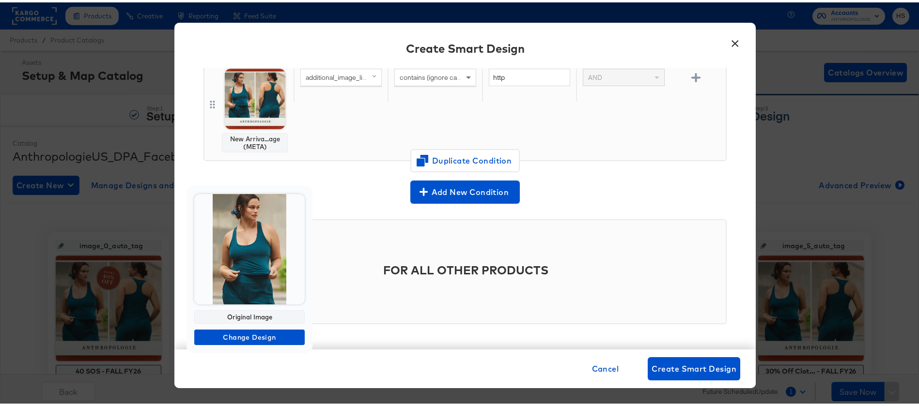
click at [253, 260] on img at bounding box center [249, 247] width 110 height 110
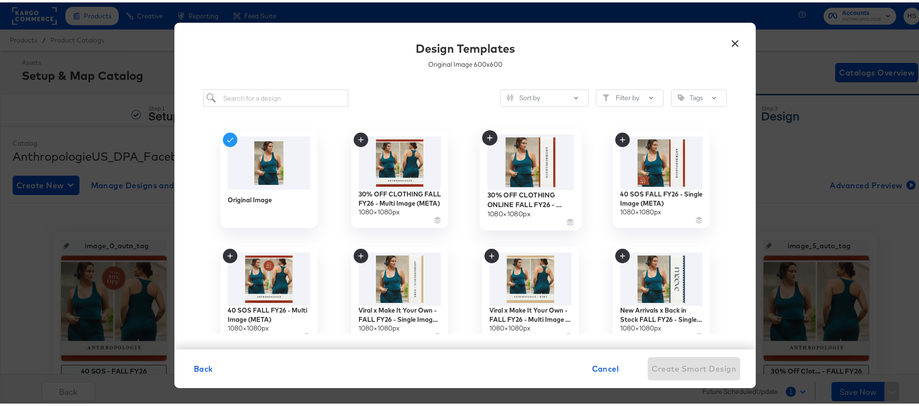
scroll to position [158, 0]
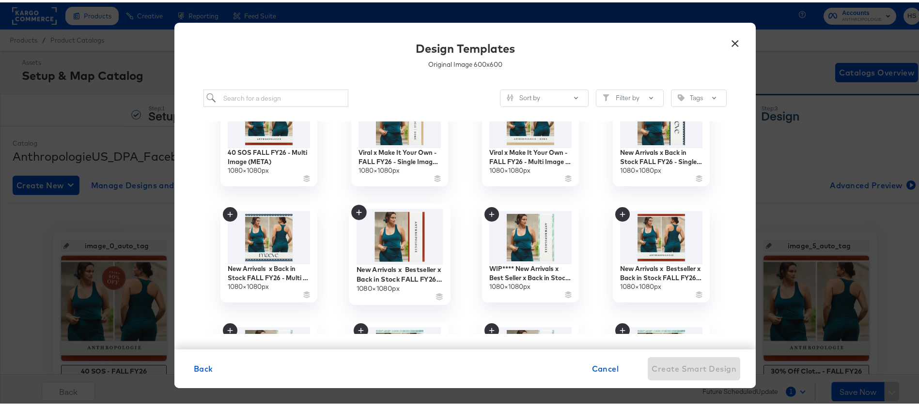
click at [404, 222] on img at bounding box center [400, 235] width 87 height 56
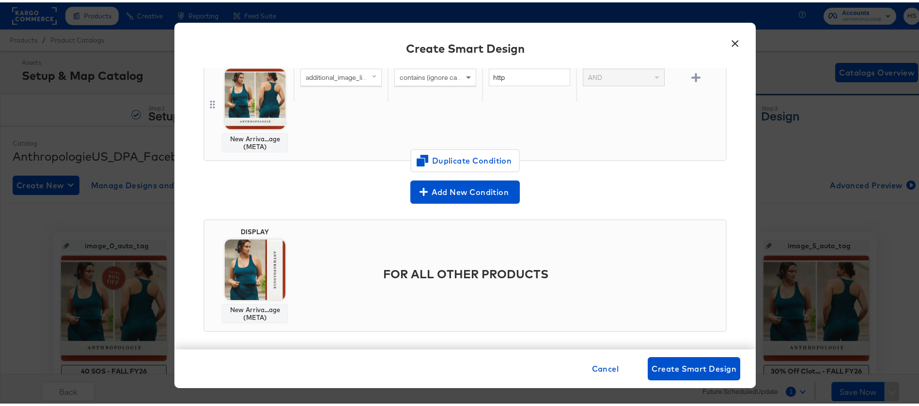
scroll to position [0, 0]
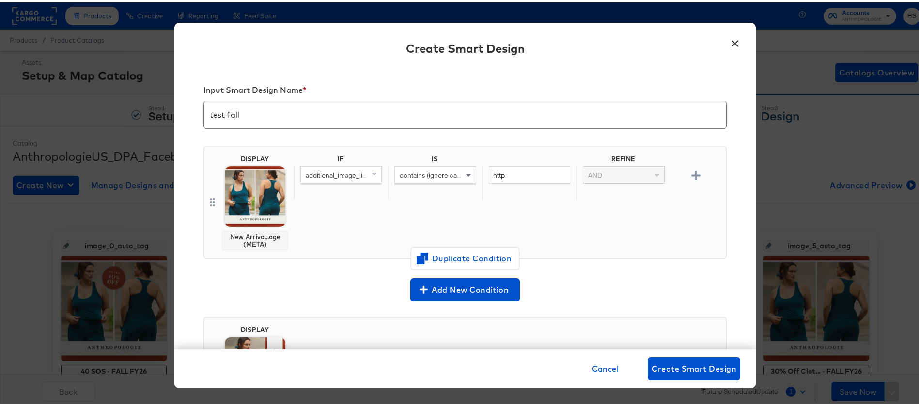
click at [730, 41] on button "×" at bounding box center [734, 38] width 17 height 17
